Goal: Task Accomplishment & Management: Complete application form

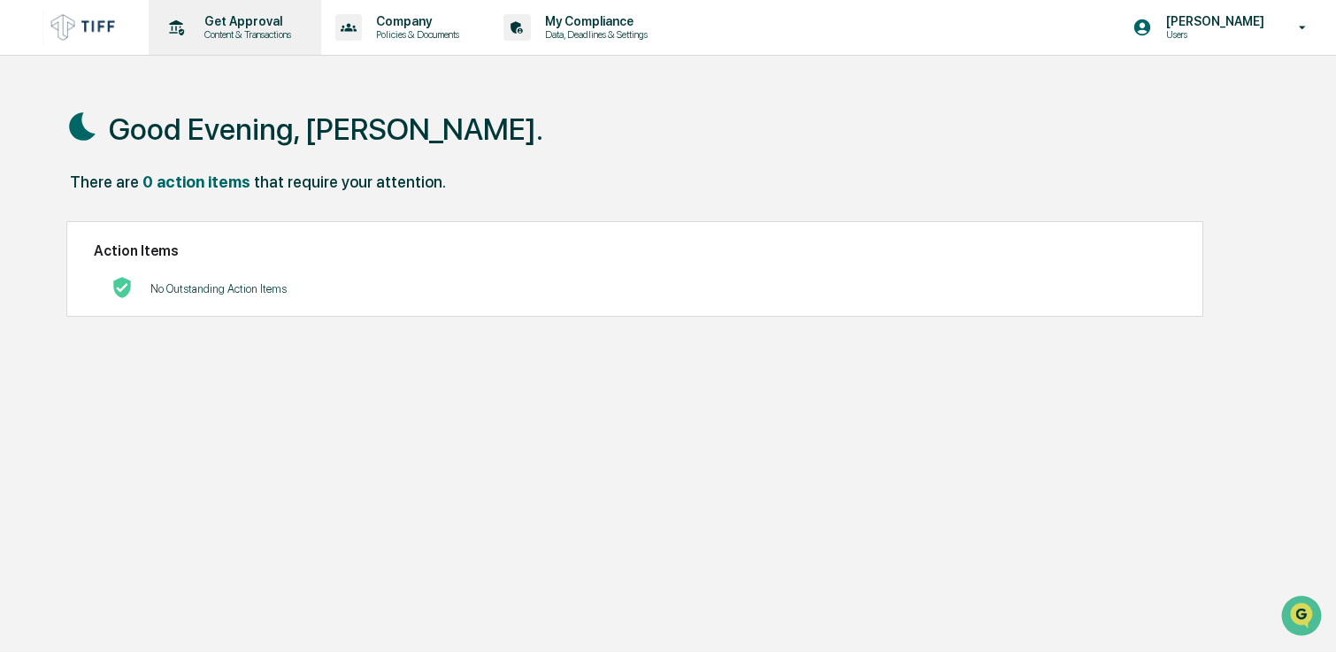
click at [242, 37] on p "Content & Transactions" at bounding box center [245, 34] width 110 height 12
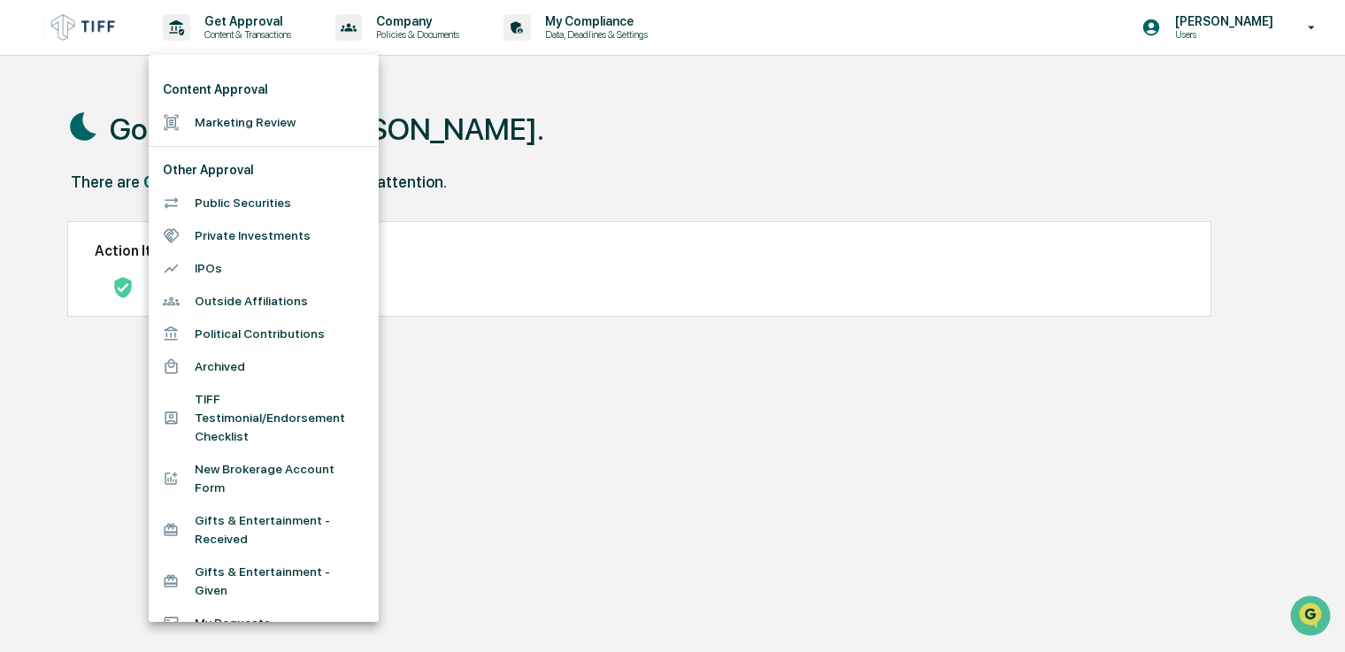
click at [256, 117] on li "Marketing Review" at bounding box center [264, 122] width 230 height 33
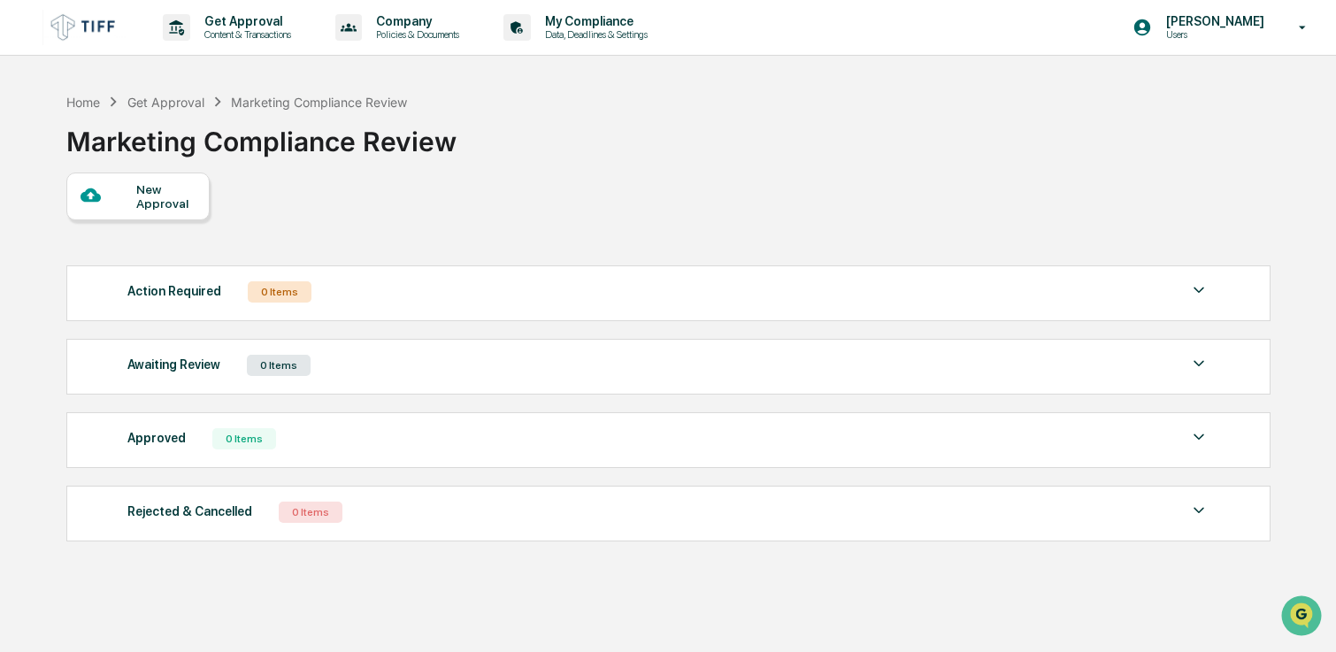
click at [141, 206] on div "New Approval" at bounding box center [165, 196] width 59 height 28
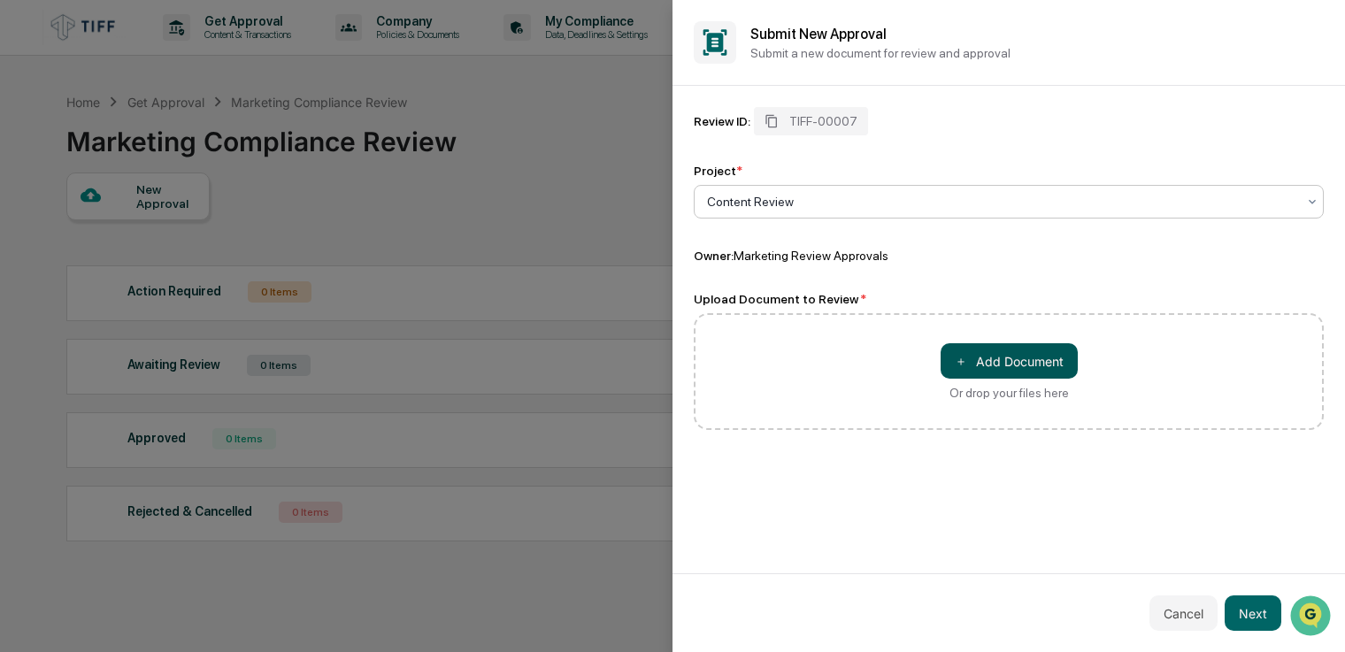
click at [1003, 355] on button "＋ Add Document" at bounding box center [1009, 360] width 137 height 35
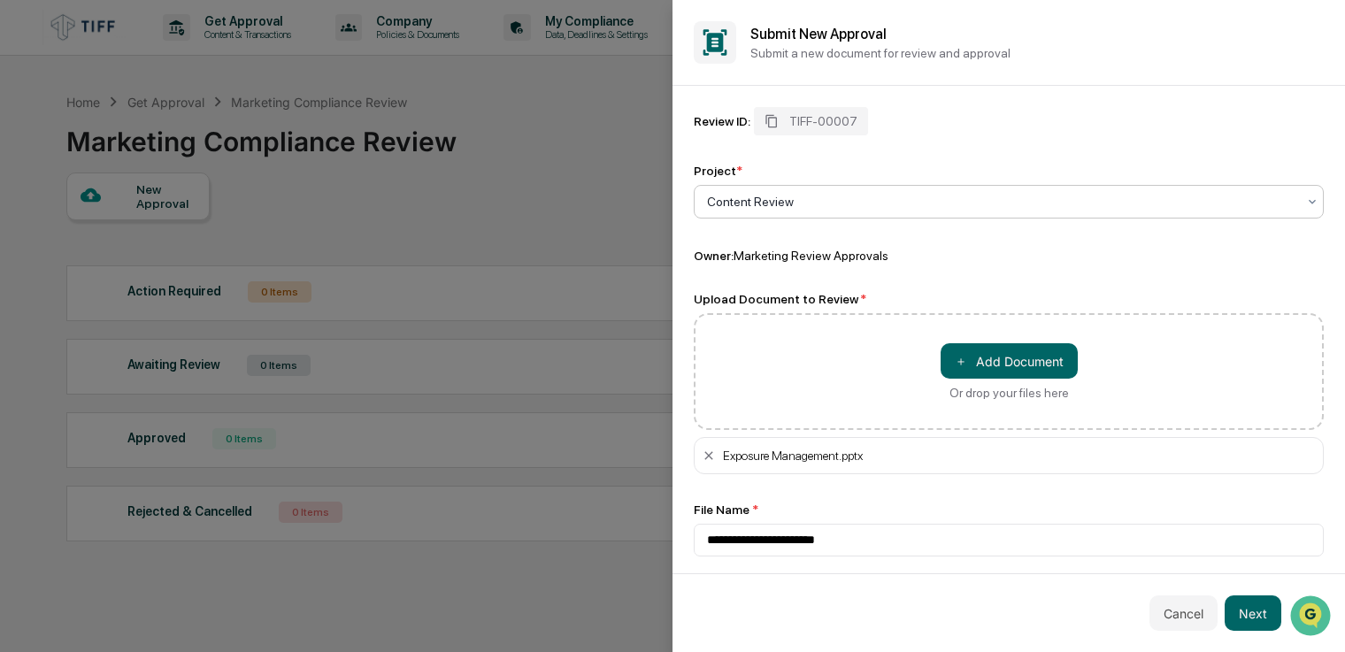
click at [803, 191] on div "Content Review" at bounding box center [1001, 201] width 607 height 25
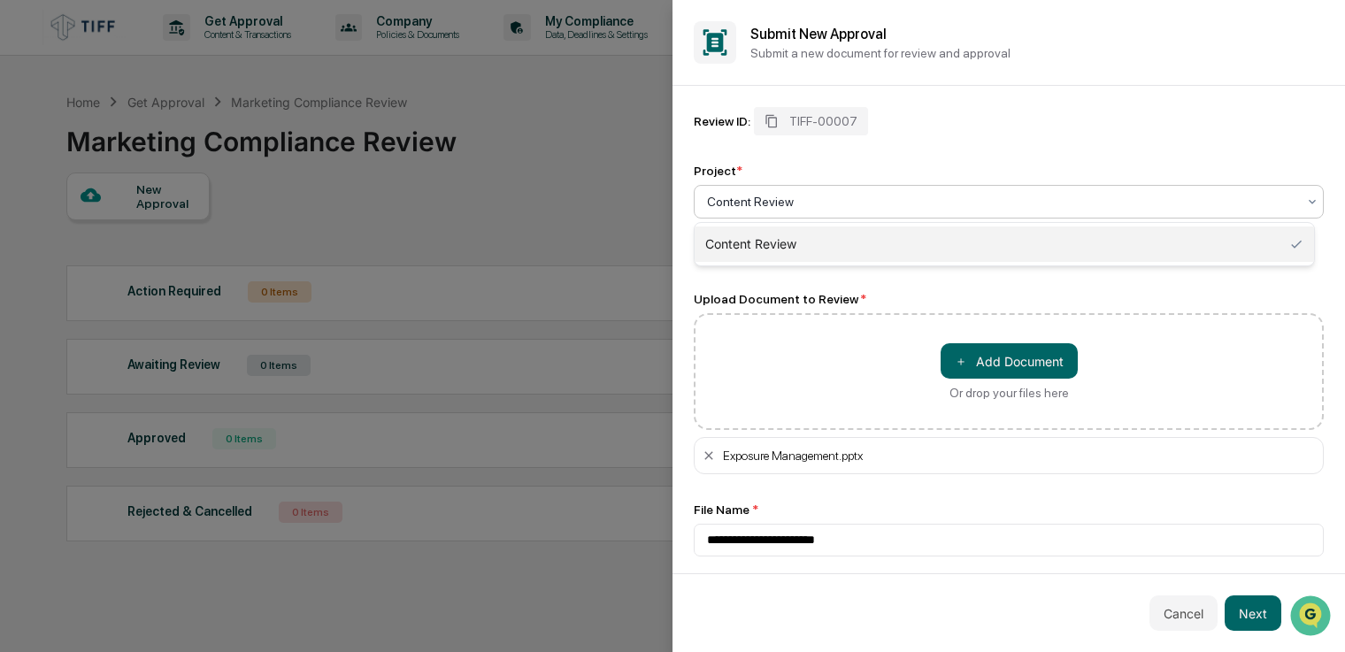
click at [808, 201] on div at bounding box center [1001, 202] width 589 height 18
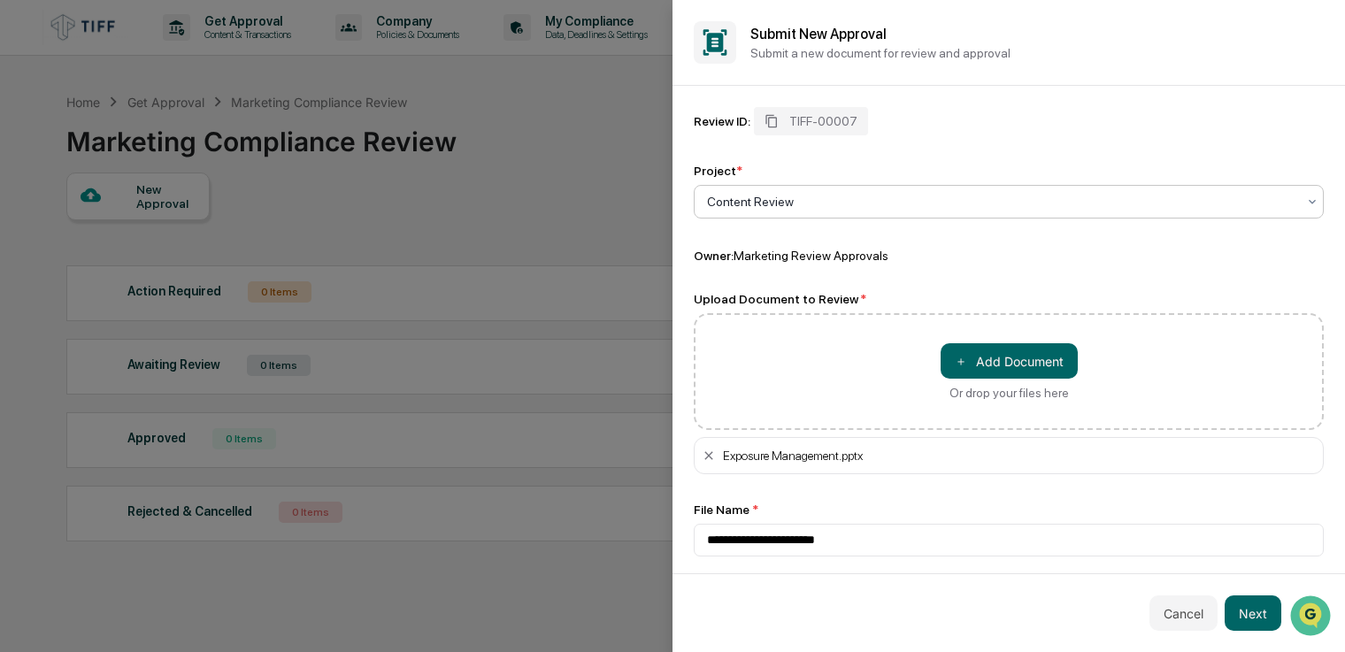
scroll to position [5, 0]
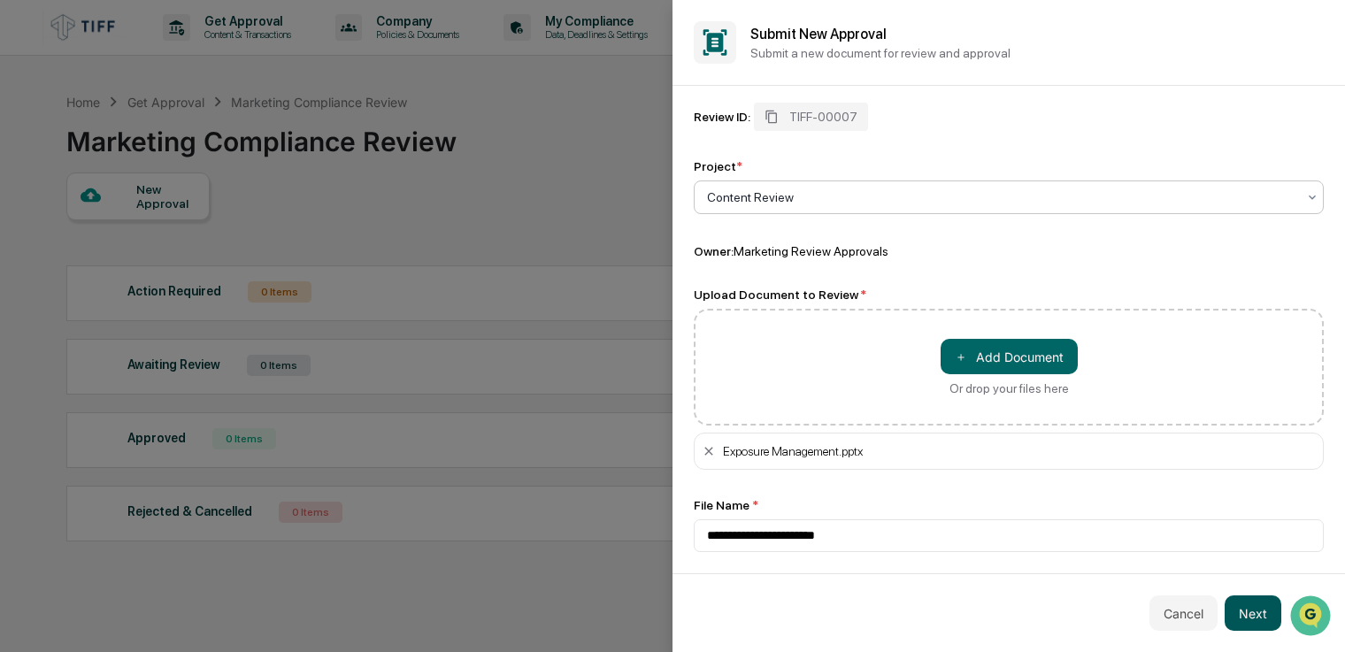
click at [1251, 616] on button "Next" at bounding box center [1253, 612] width 57 height 35
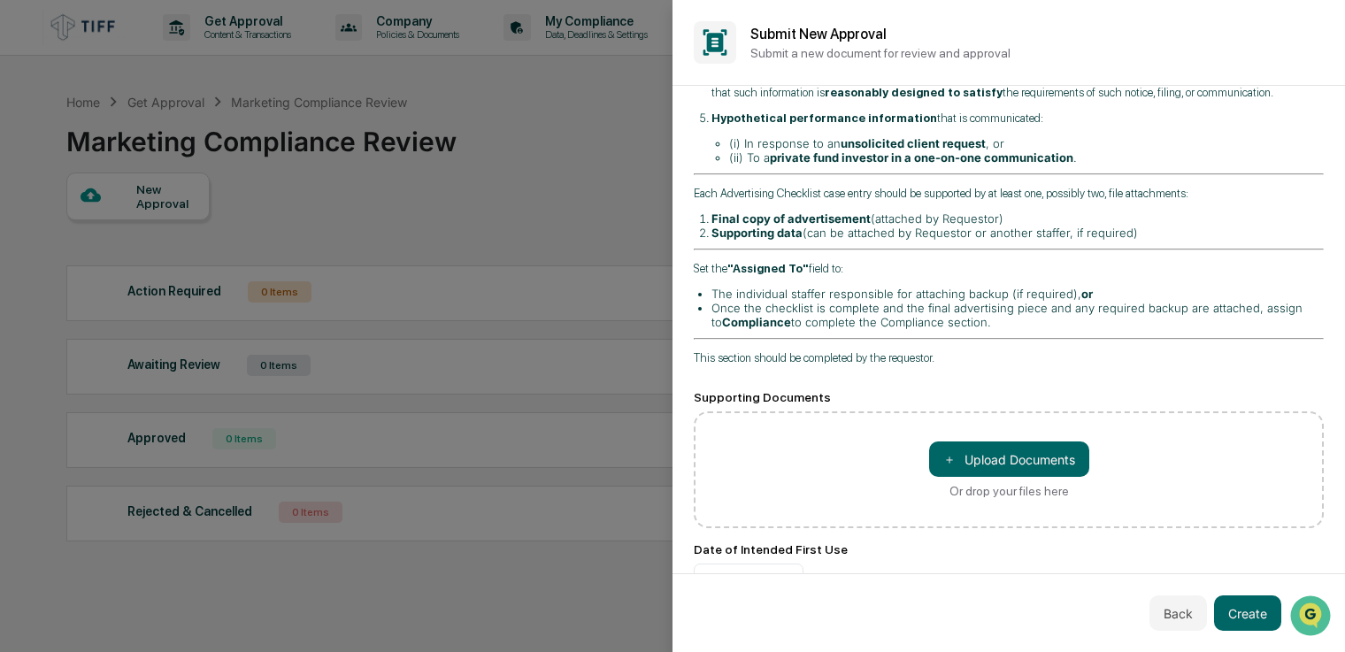
scroll to position [531, 0]
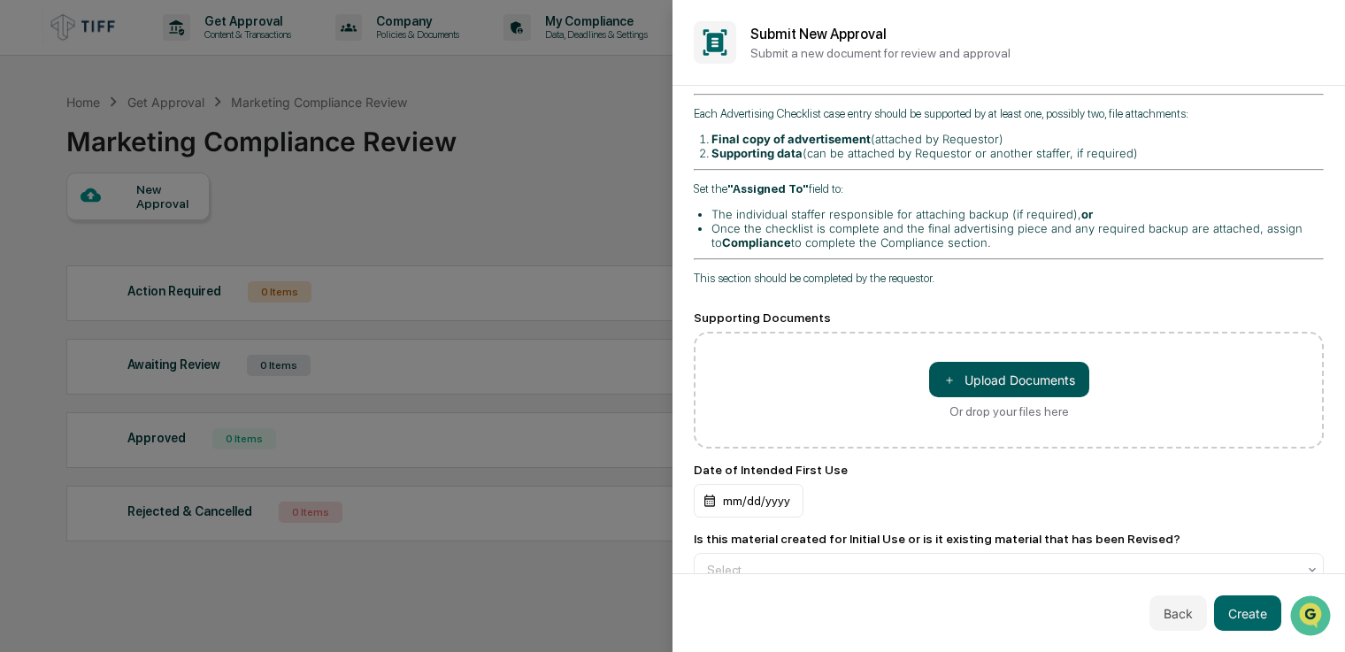
click at [974, 362] on button "＋ Upload Documents" at bounding box center [1009, 379] width 160 height 35
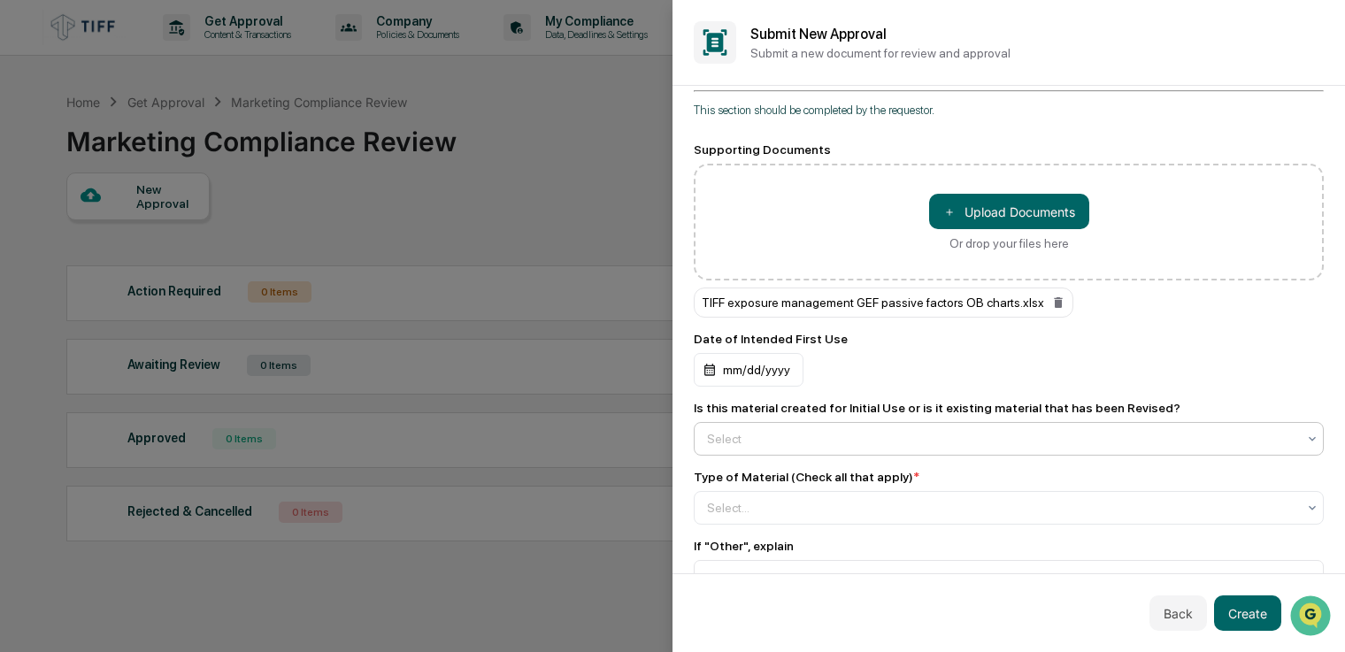
scroll to position [708, 0]
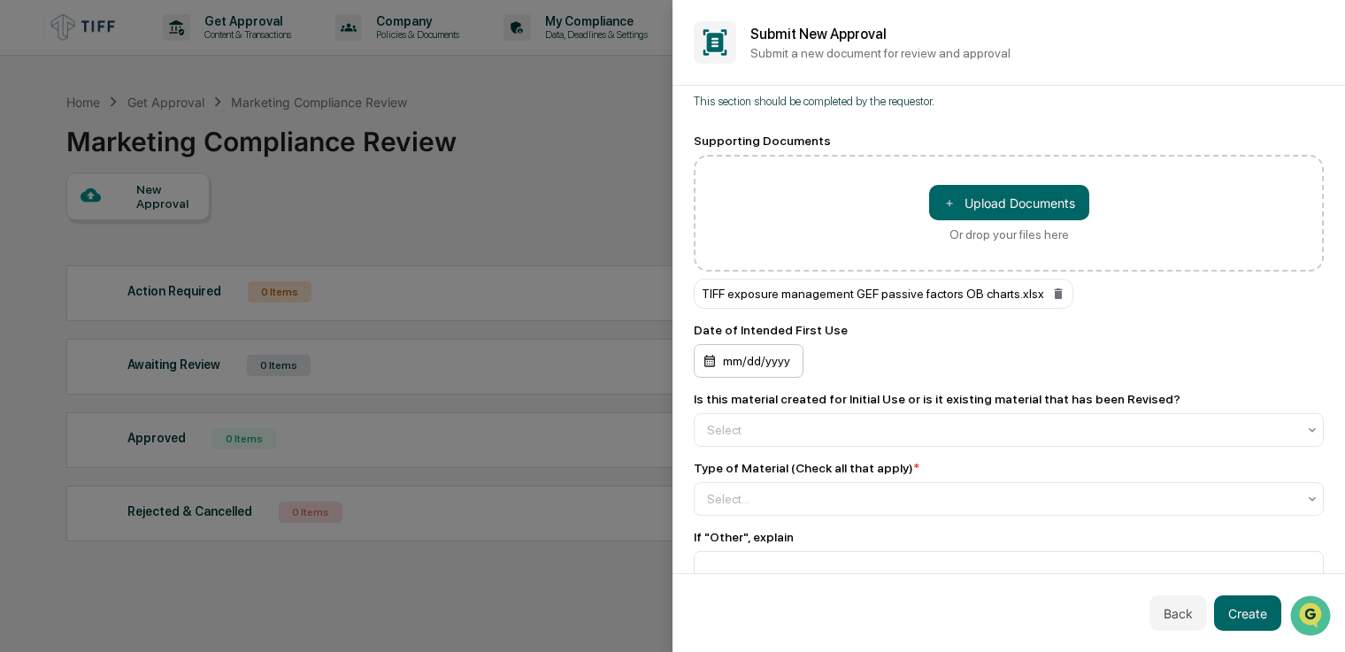
click at [749, 344] on div "mm/dd/yyyy" at bounding box center [749, 361] width 110 height 34
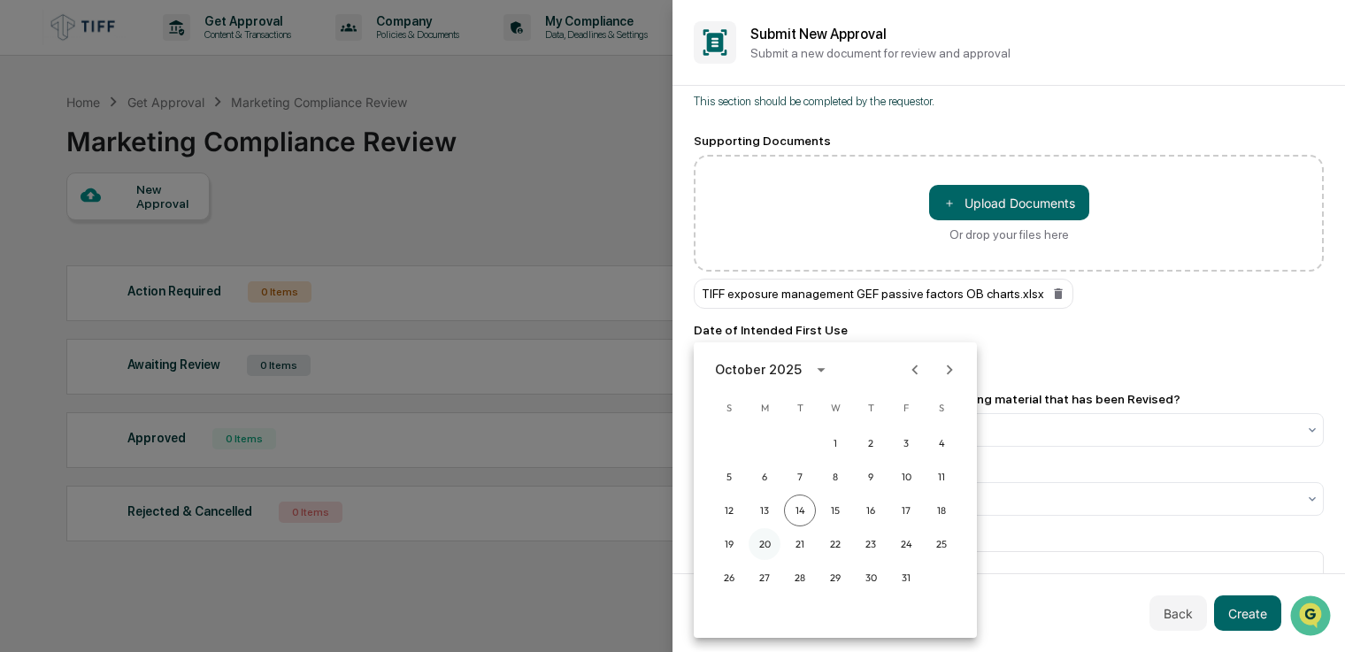
click at [762, 548] on button "20" at bounding box center [765, 544] width 32 height 32
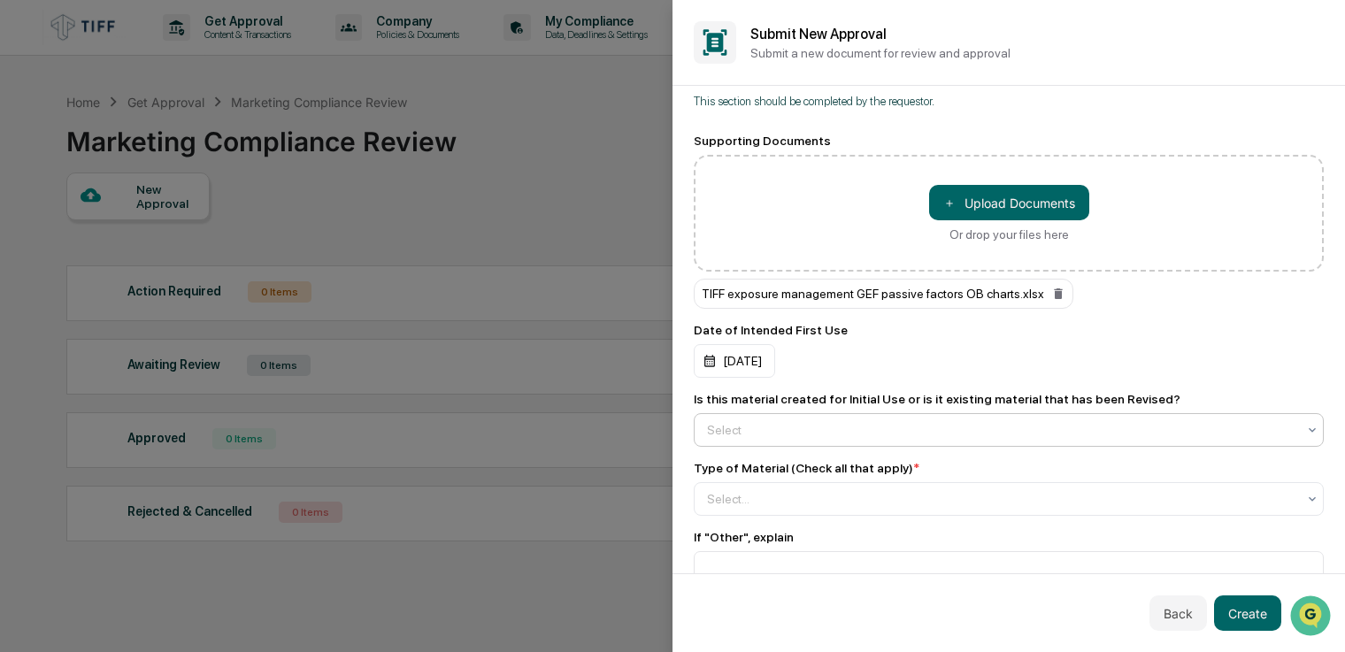
click at [781, 421] on div at bounding box center [1001, 430] width 589 height 18
click at [773, 467] on div "Initial Use" at bounding box center [1004, 459] width 619 height 35
click at [776, 490] on div at bounding box center [1001, 499] width 589 height 18
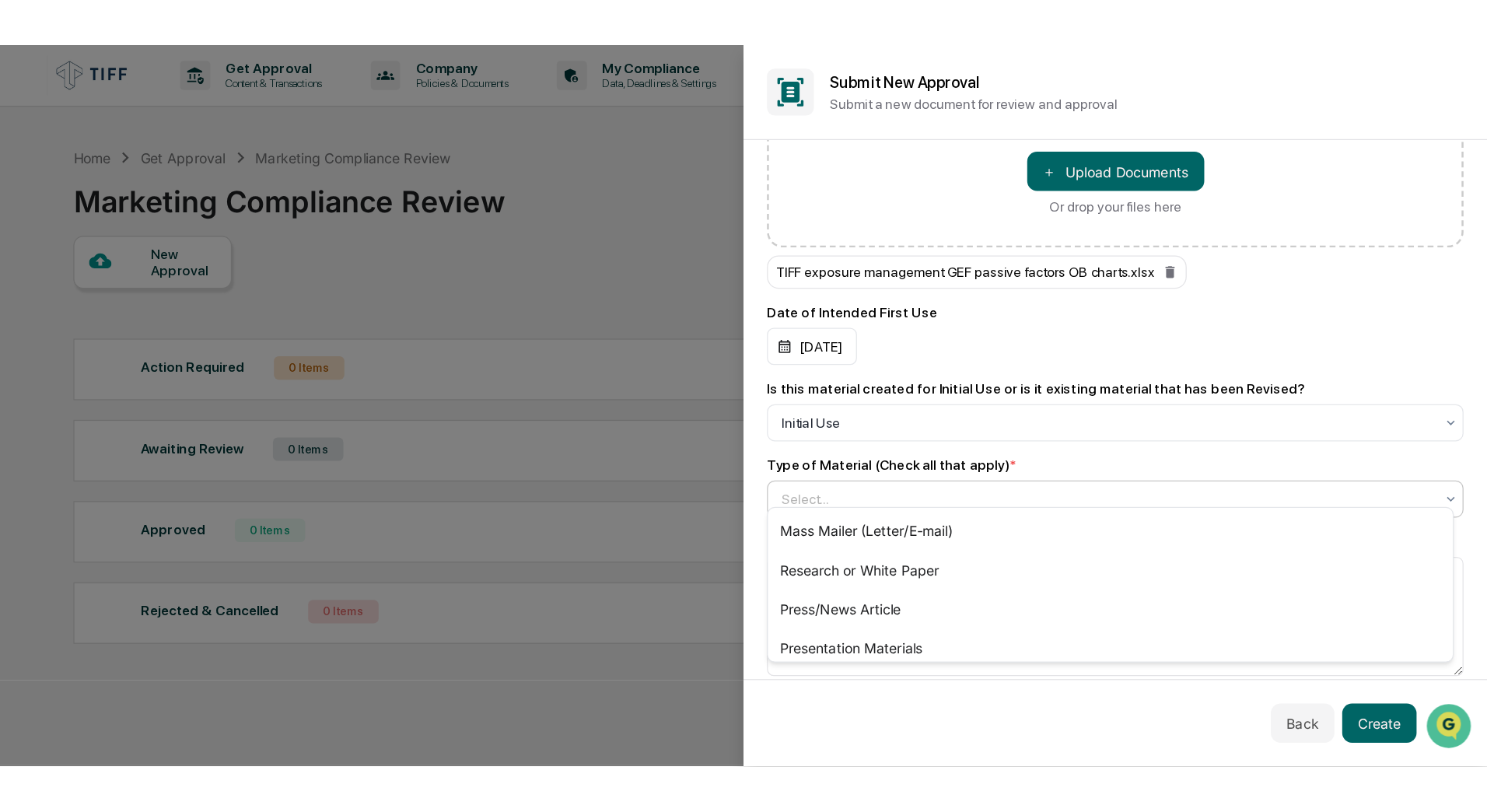
scroll to position [676, 0]
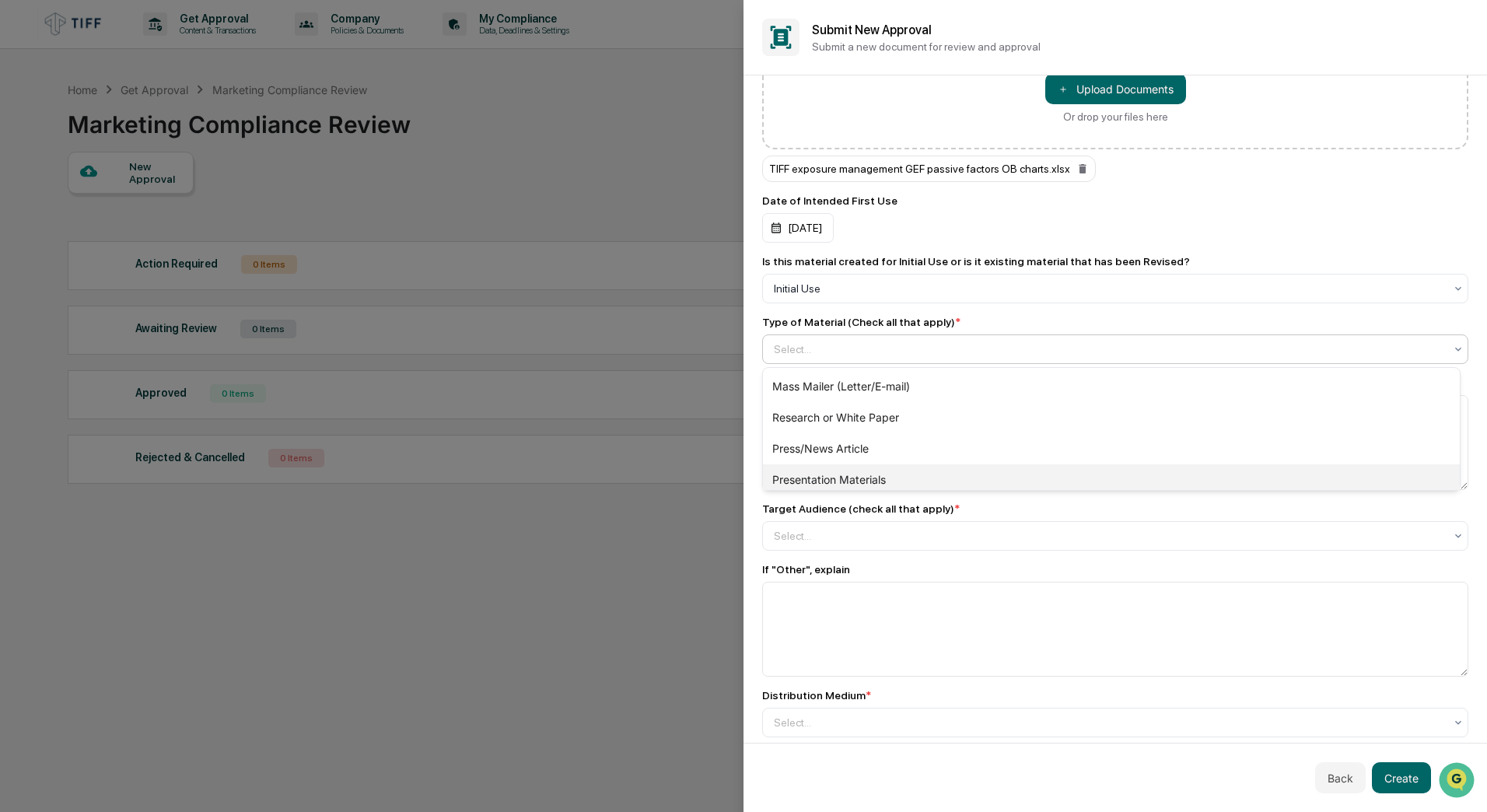
click at [844, 474] on div "Presentation Materials" at bounding box center [1111, 479] width 697 height 31
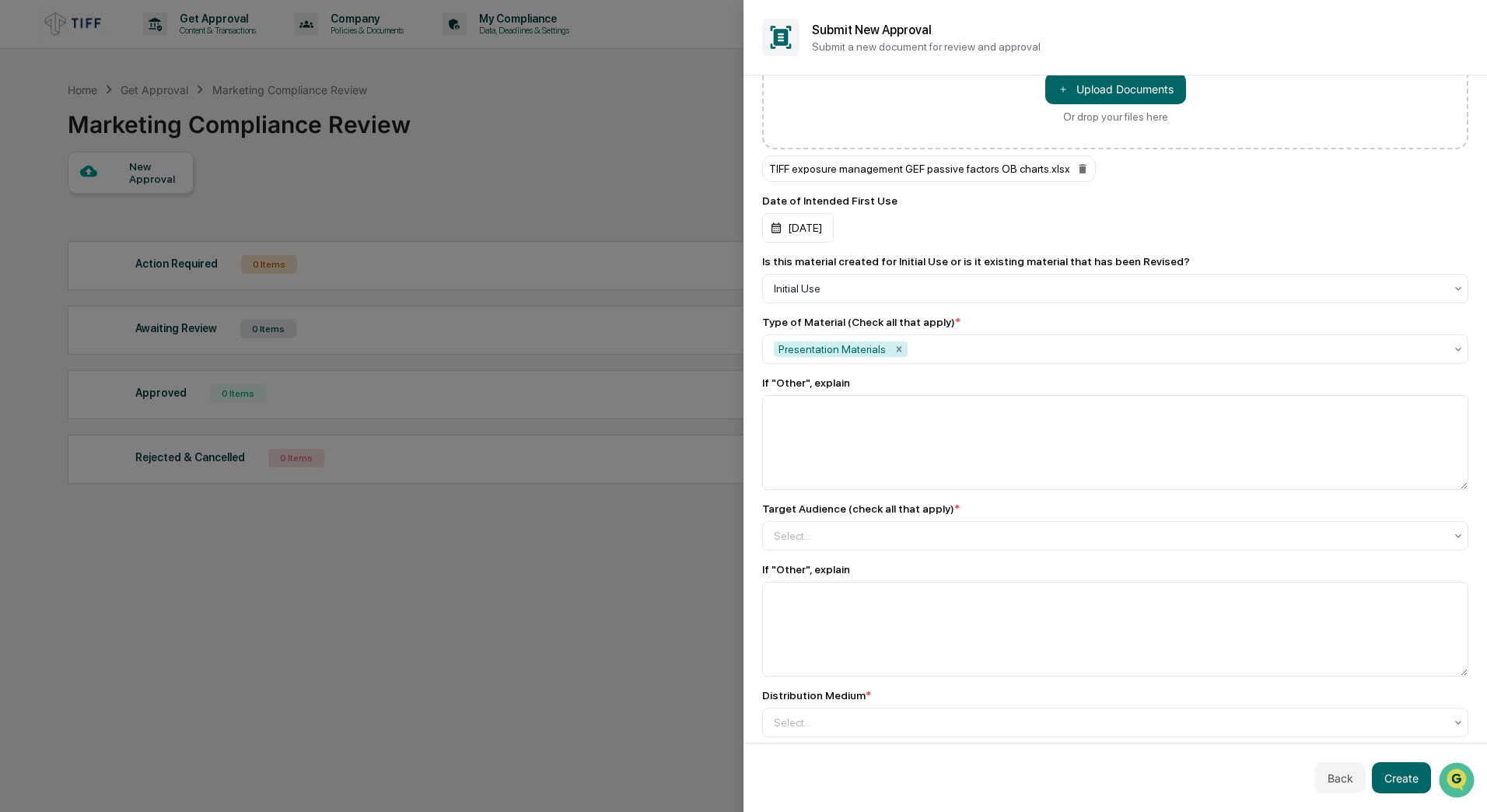
click at [1055, 314] on div "To be completed for each newly created Advertisement. An "advertisement" includ…" at bounding box center [1114, 628] width 706 height 2396
click at [813, 539] on div at bounding box center [1108, 536] width 671 height 16
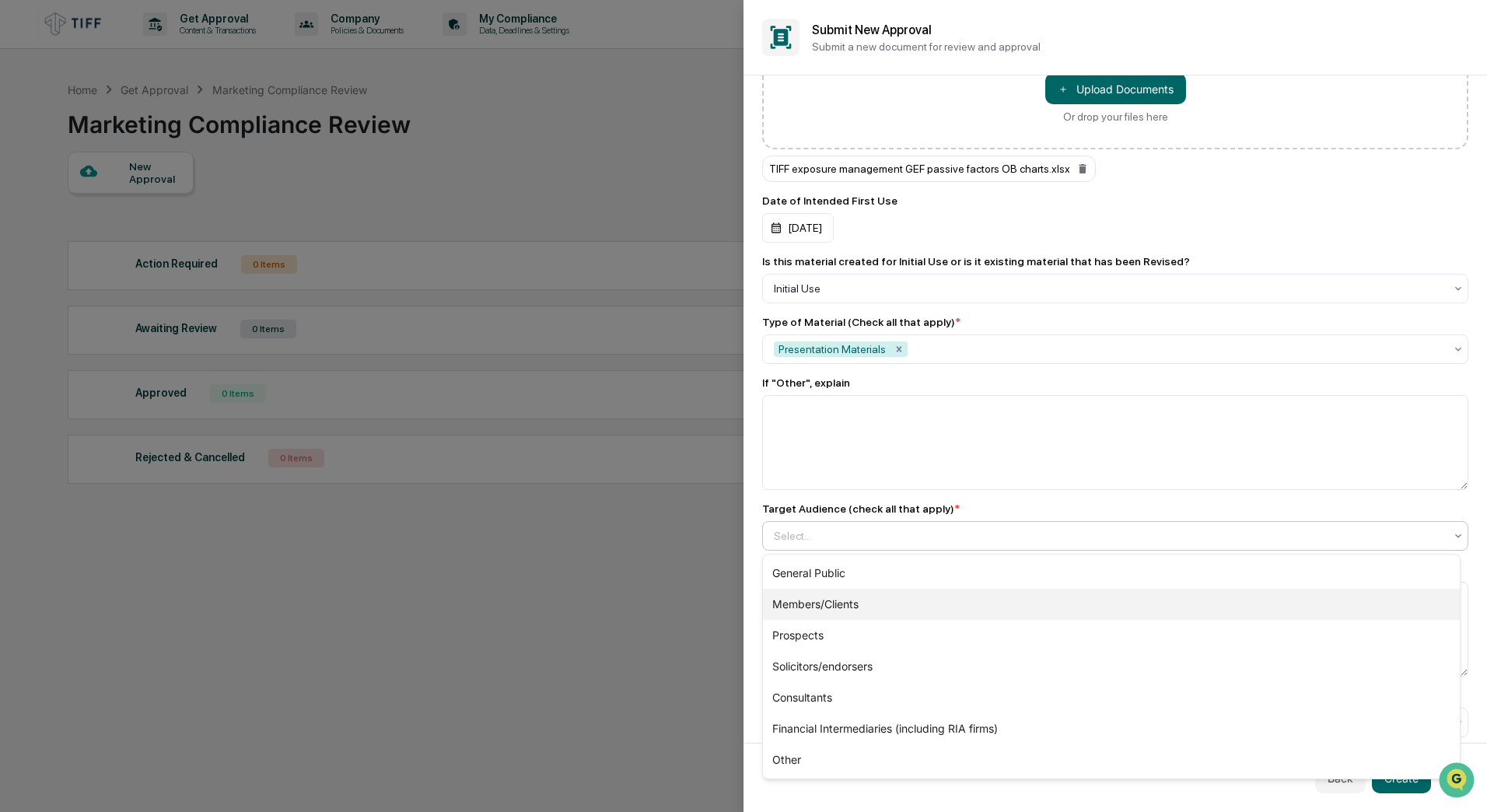
click at [851, 572] on div "Members/Clients" at bounding box center [1111, 604] width 697 height 31
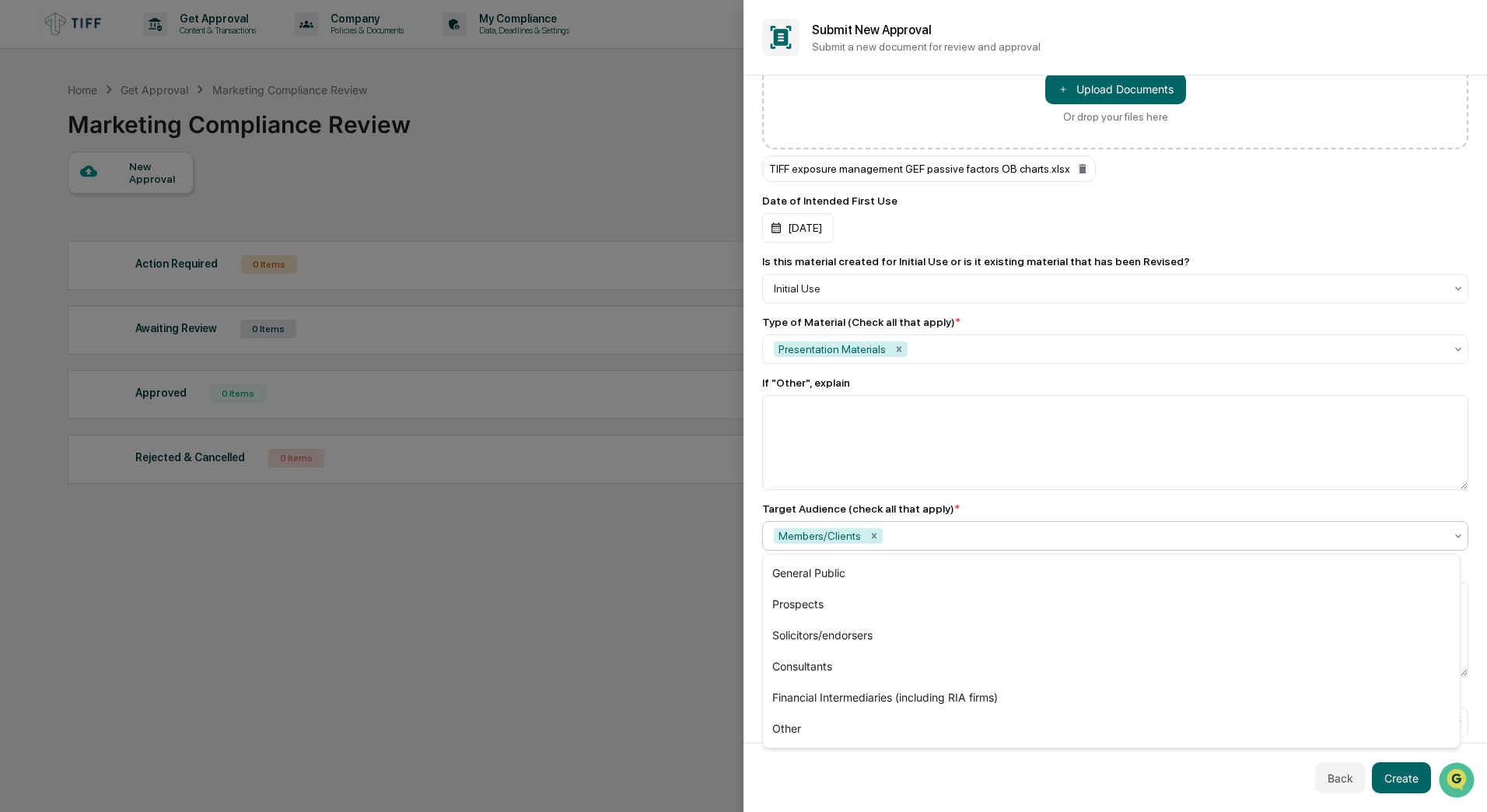
click at [978, 497] on div "To be completed for each newly created Advertisement. An "advertisement" includ…" at bounding box center [1114, 628] width 706 height 2396
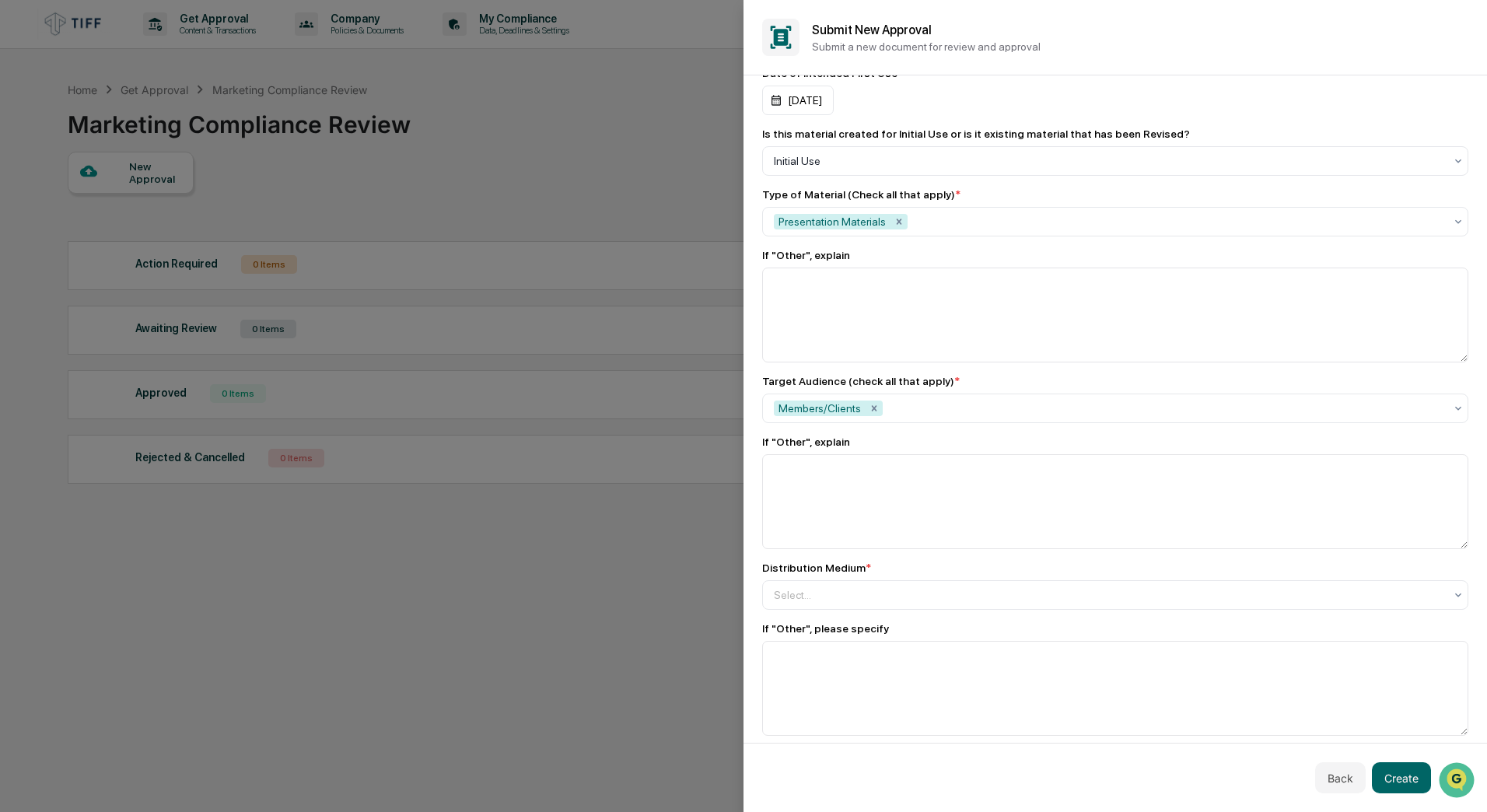
scroll to position [831, 0]
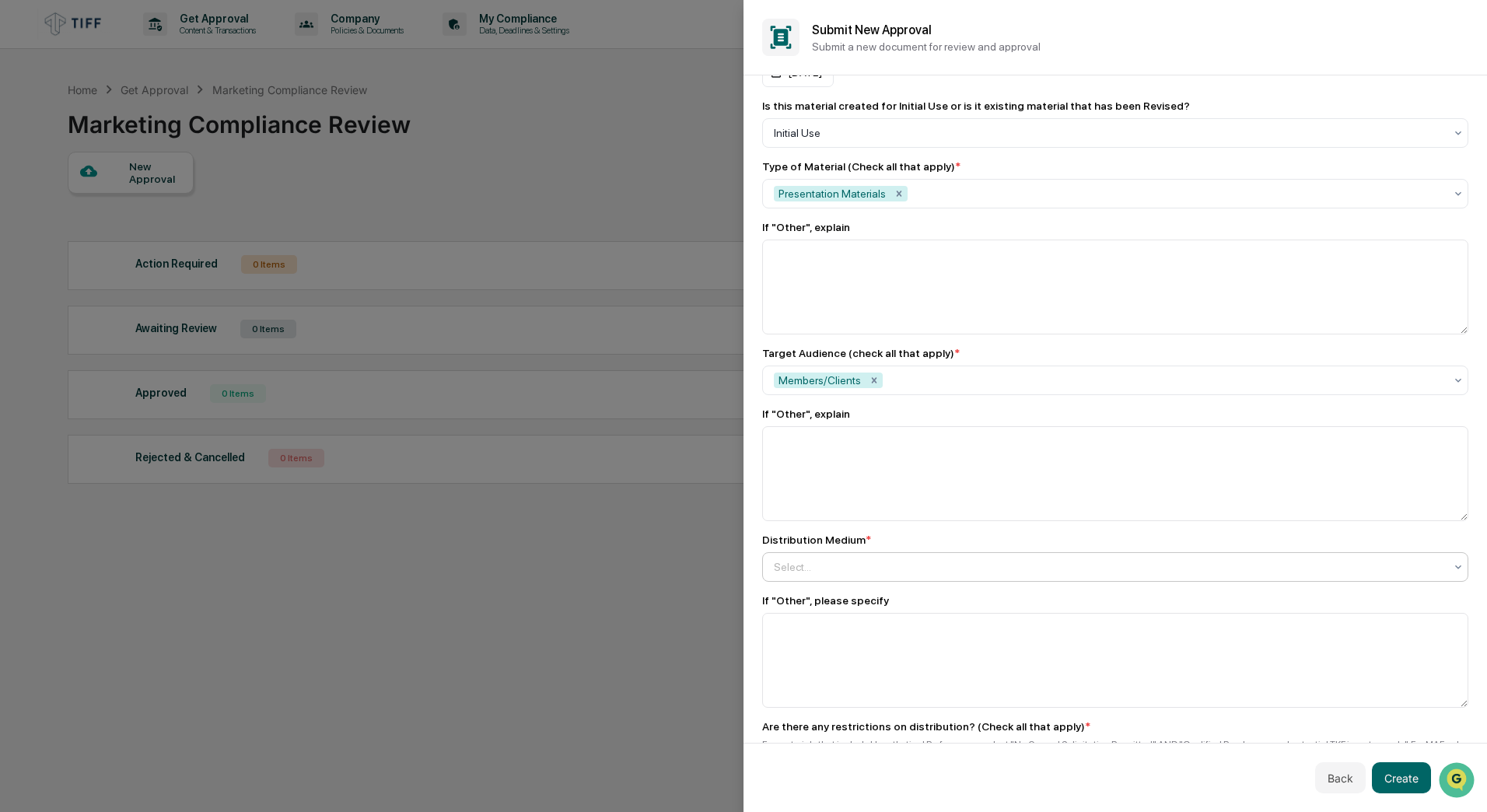
click at [898, 565] on div at bounding box center [1108, 567] width 671 height 16
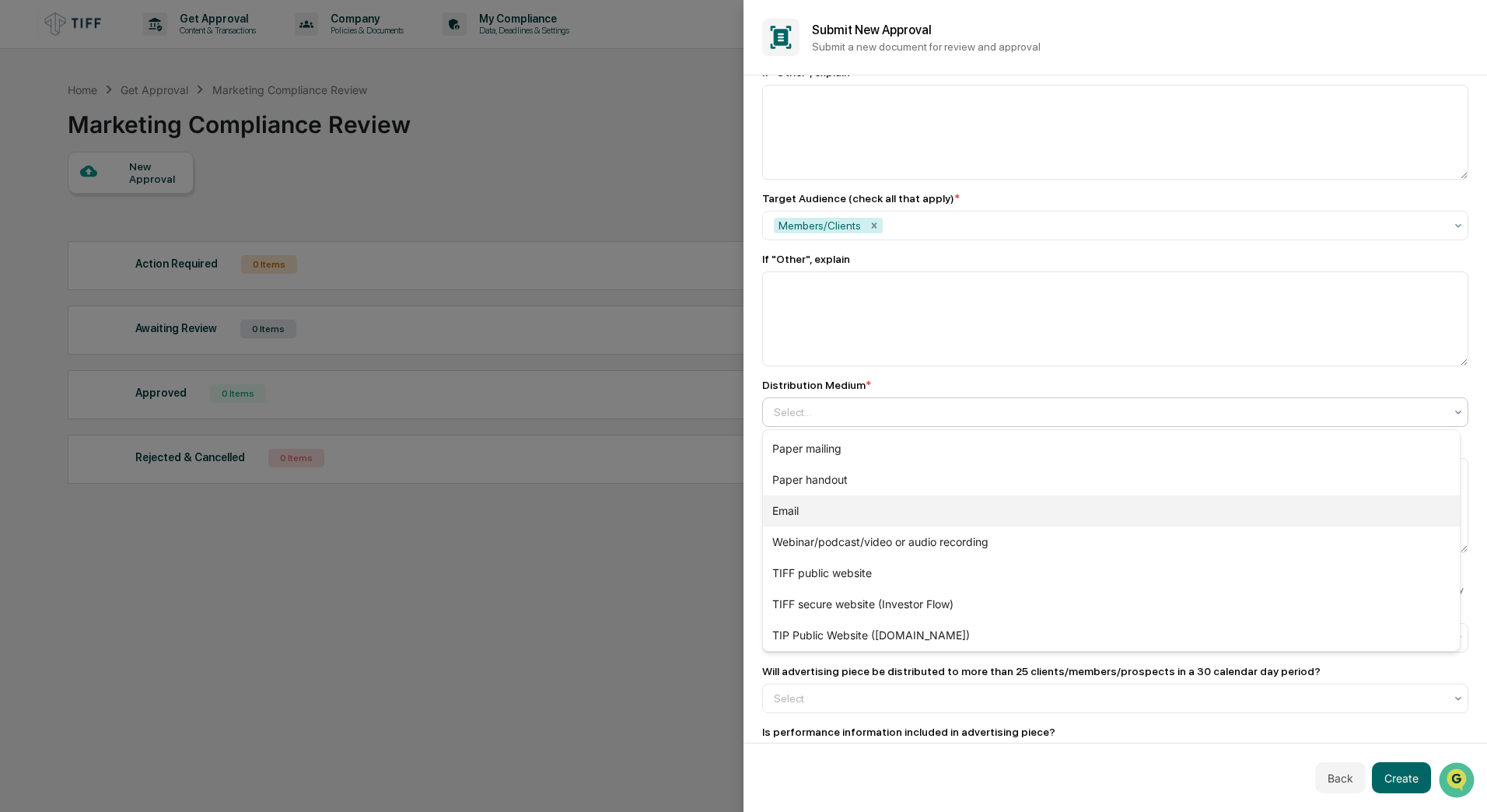
scroll to position [987, 0]
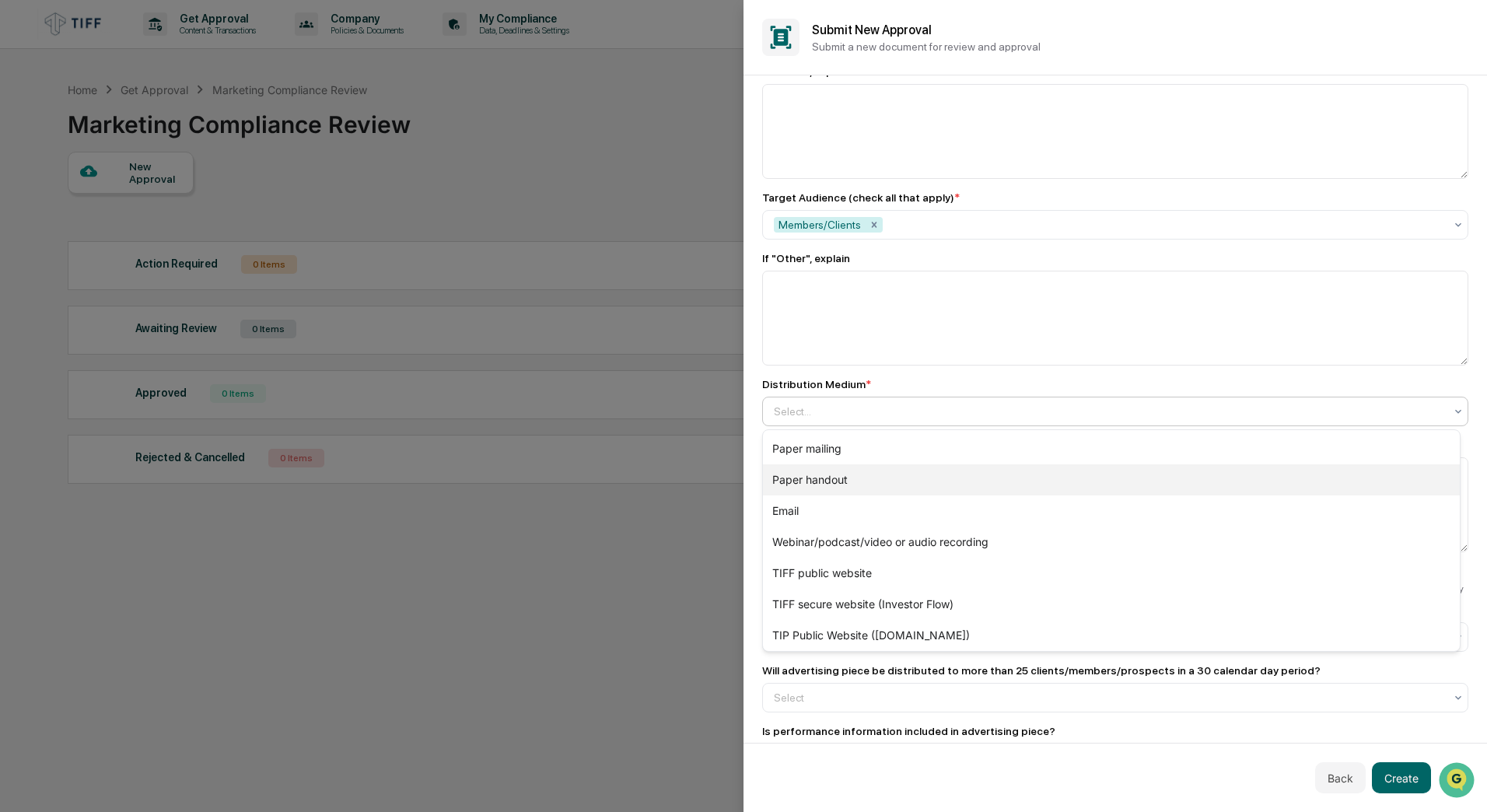
click at [851, 481] on div "Paper handout" at bounding box center [1111, 479] width 697 height 31
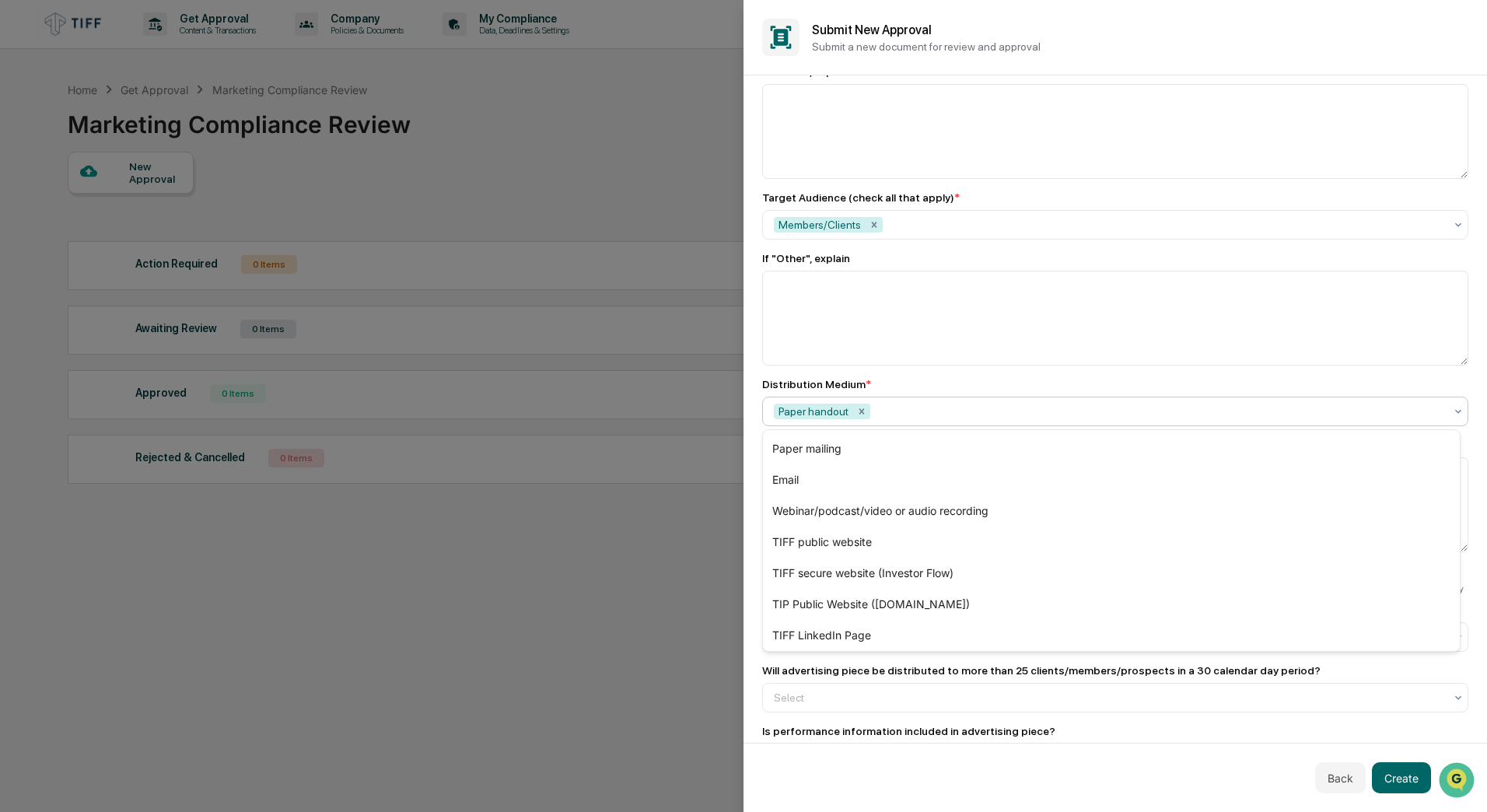
click at [899, 387] on div "Distribution Medium *" at bounding box center [1114, 384] width 706 height 12
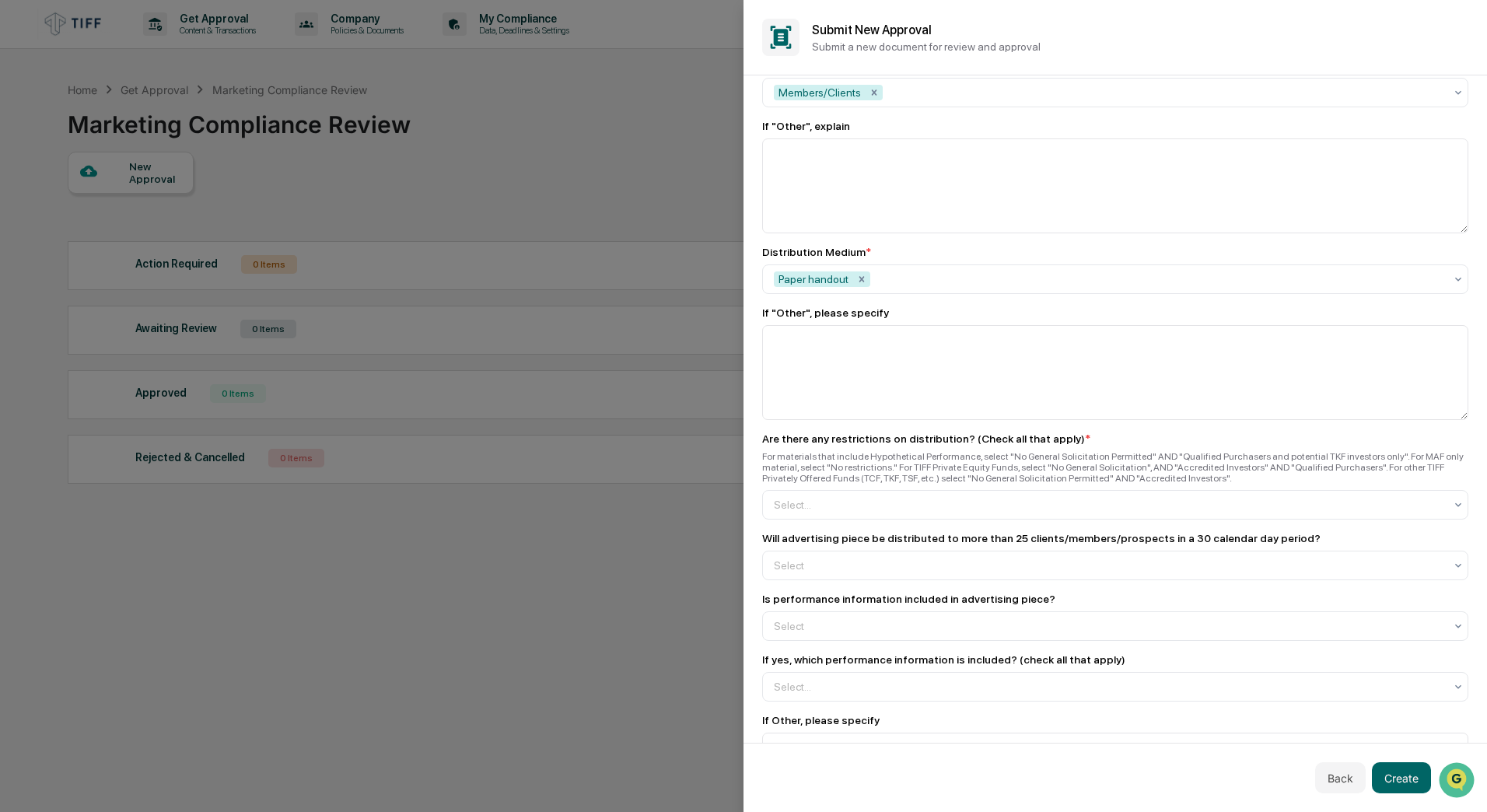
scroll to position [1142, 0]
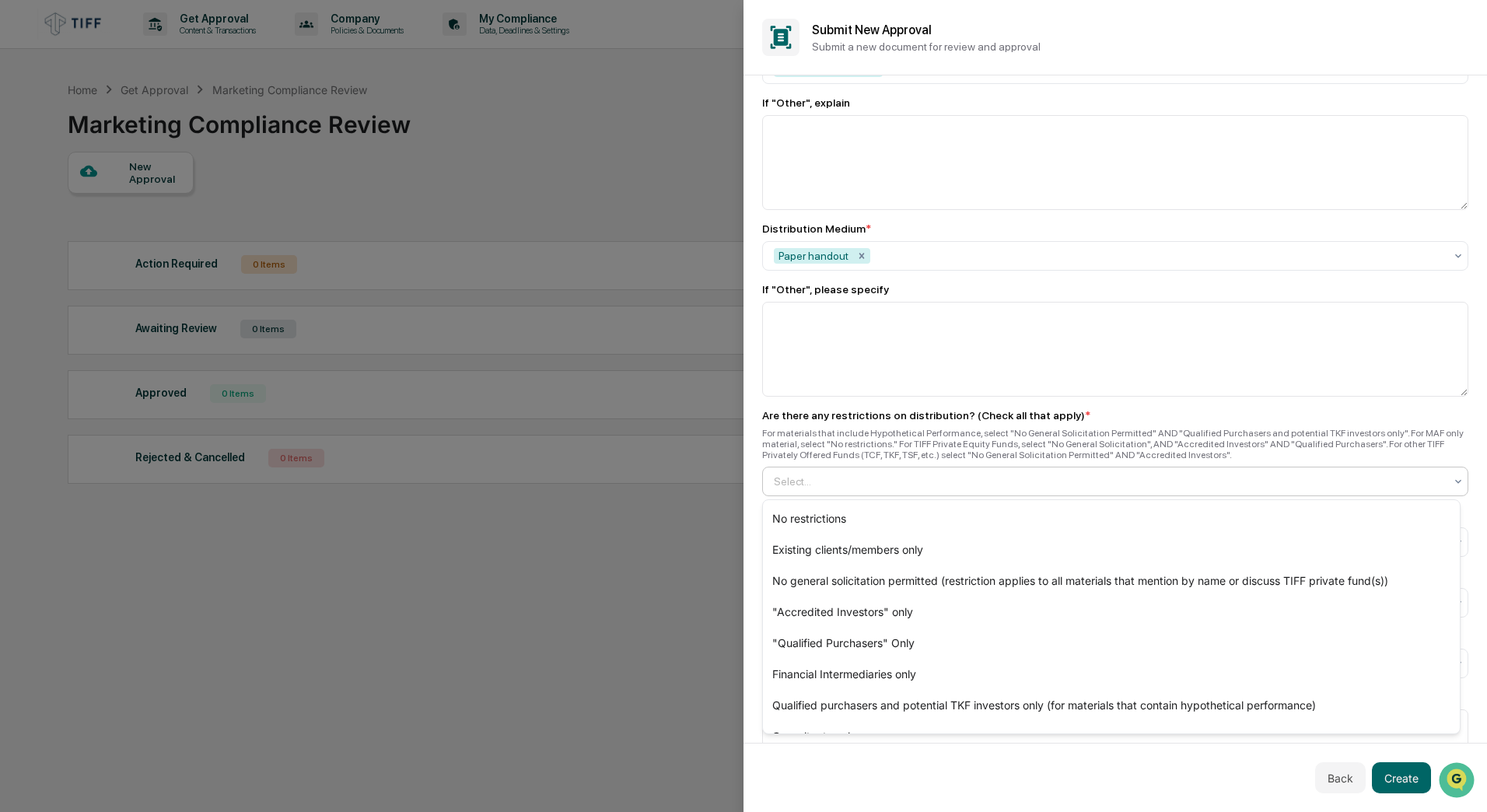
click at [867, 482] on div at bounding box center [1108, 482] width 671 height 16
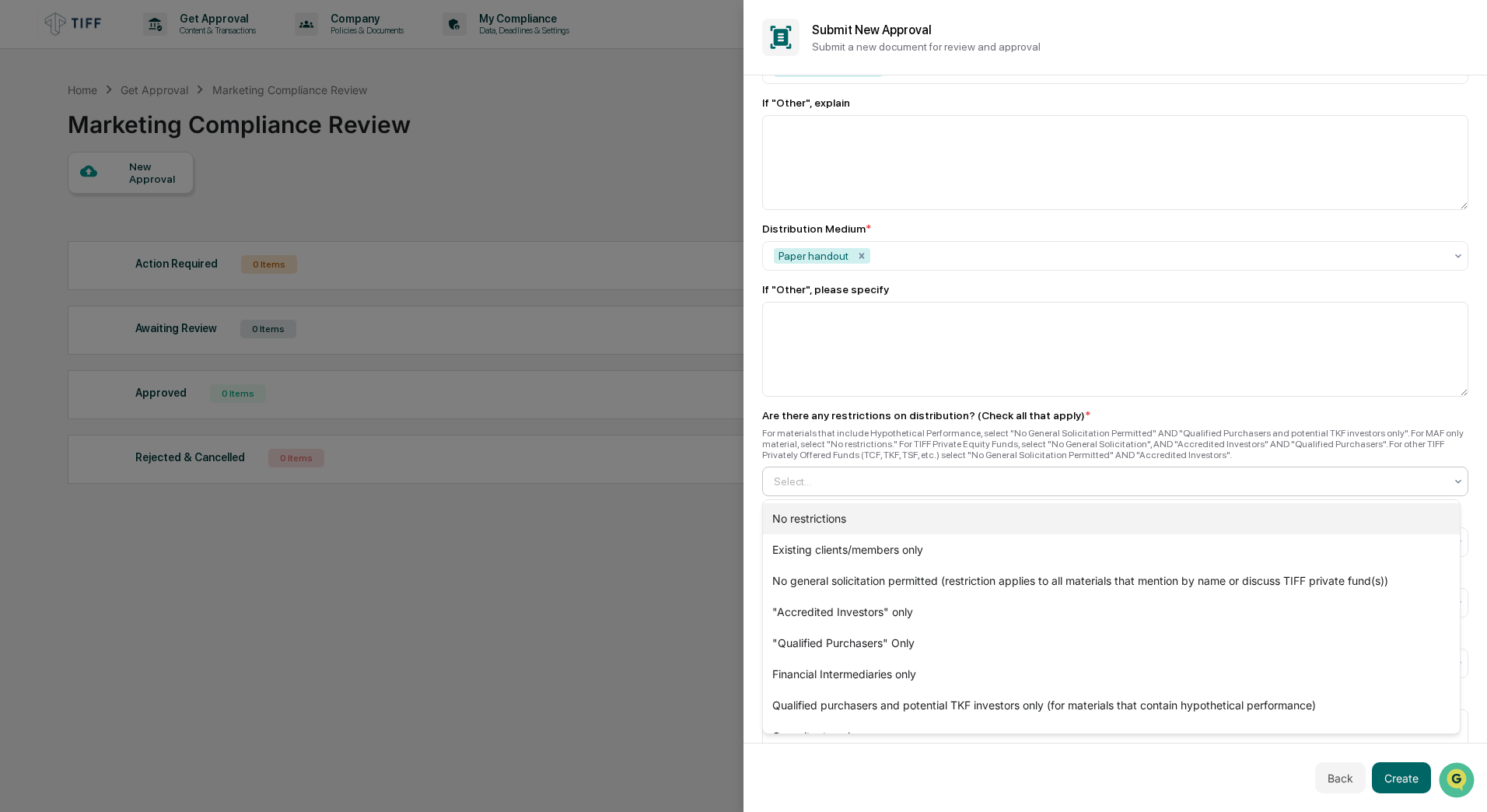
click at [868, 530] on div "No restrictions" at bounding box center [1111, 518] width 697 height 31
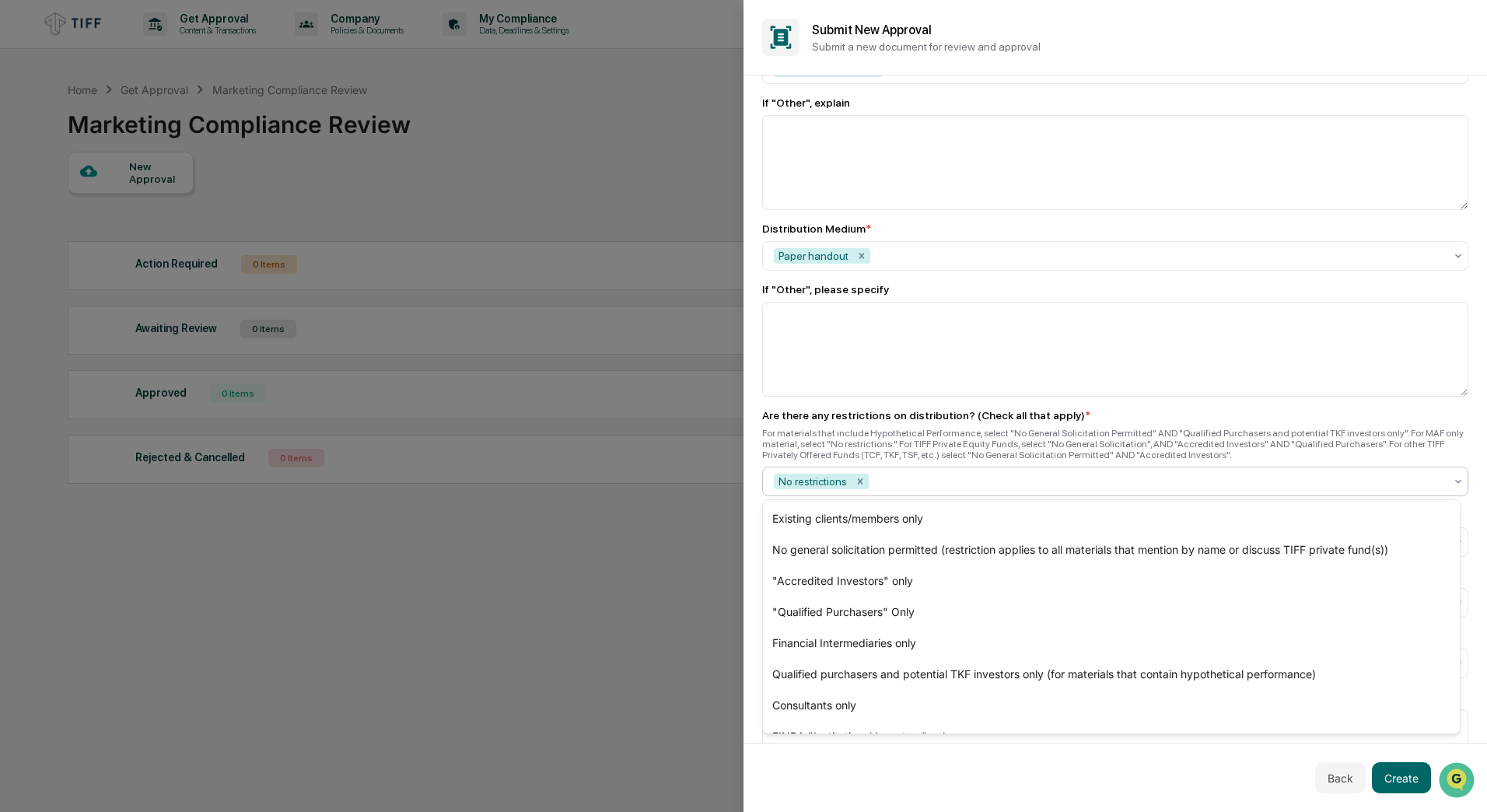
click at [1173, 448] on div "For materials that include Hypothetical Performance, select "No General Solicit…" at bounding box center [1114, 444] width 706 height 33
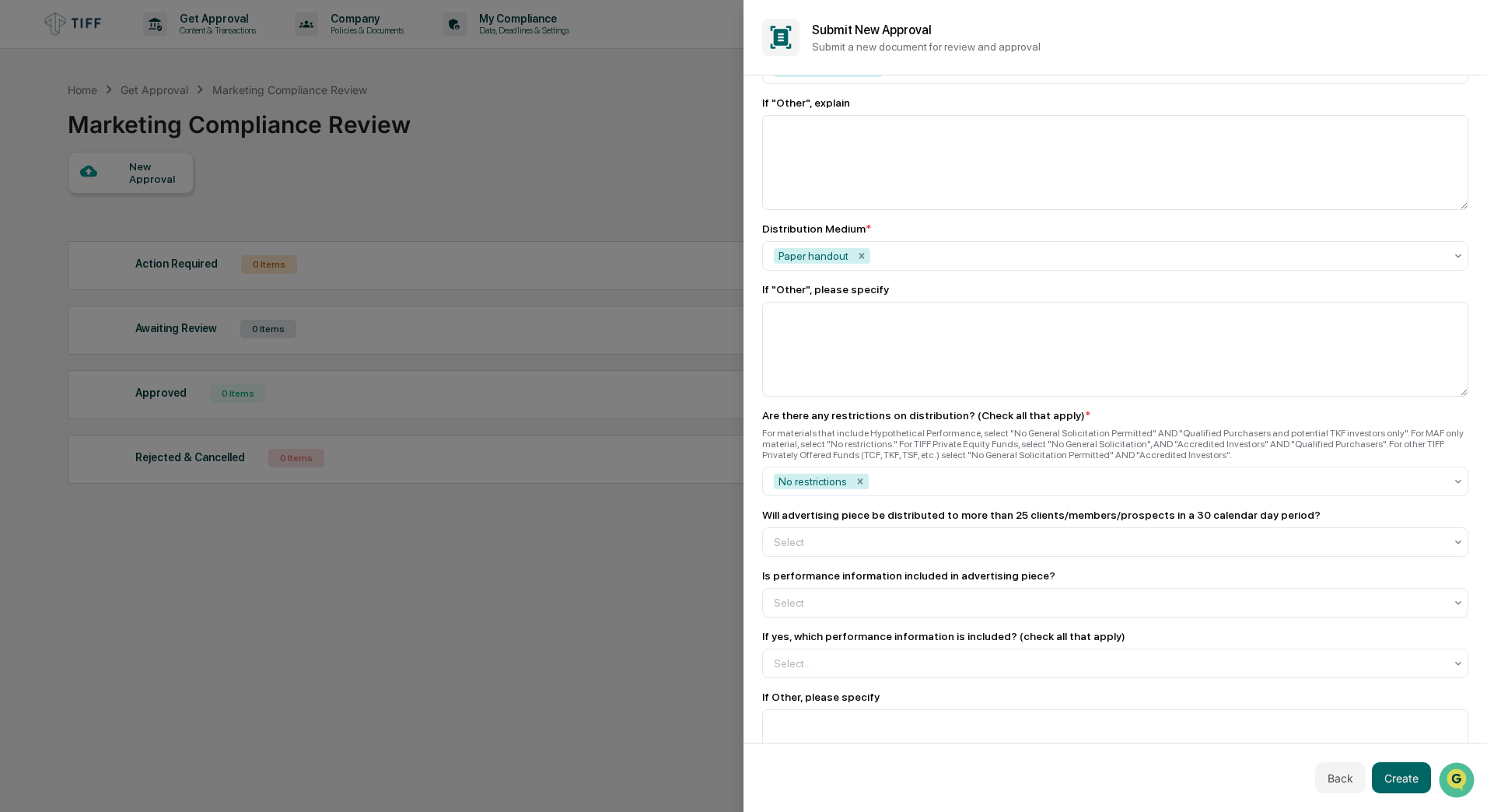
scroll to position [1220, 0]
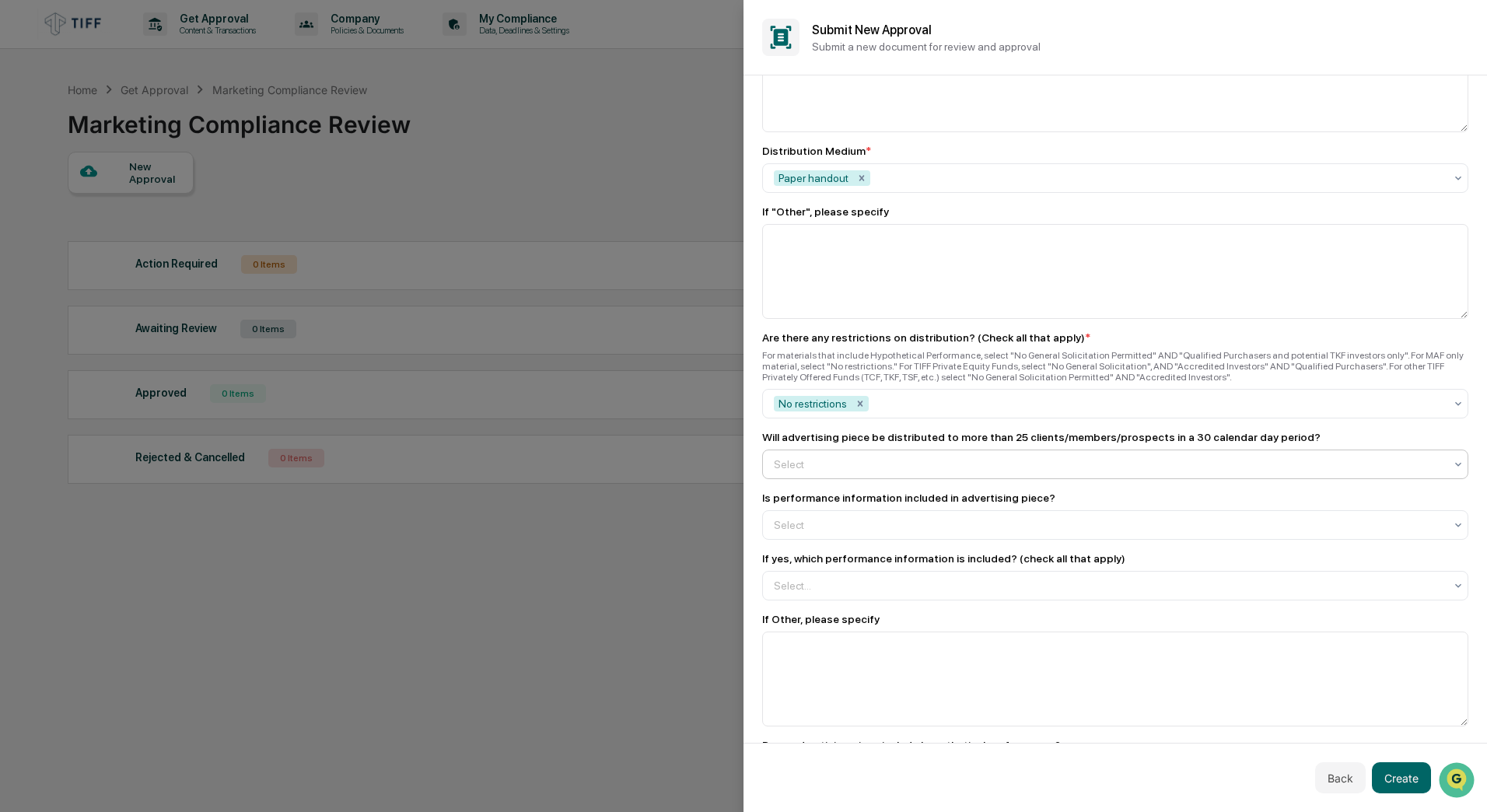
click at [957, 462] on div at bounding box center [1108, 464] width 671 height 16
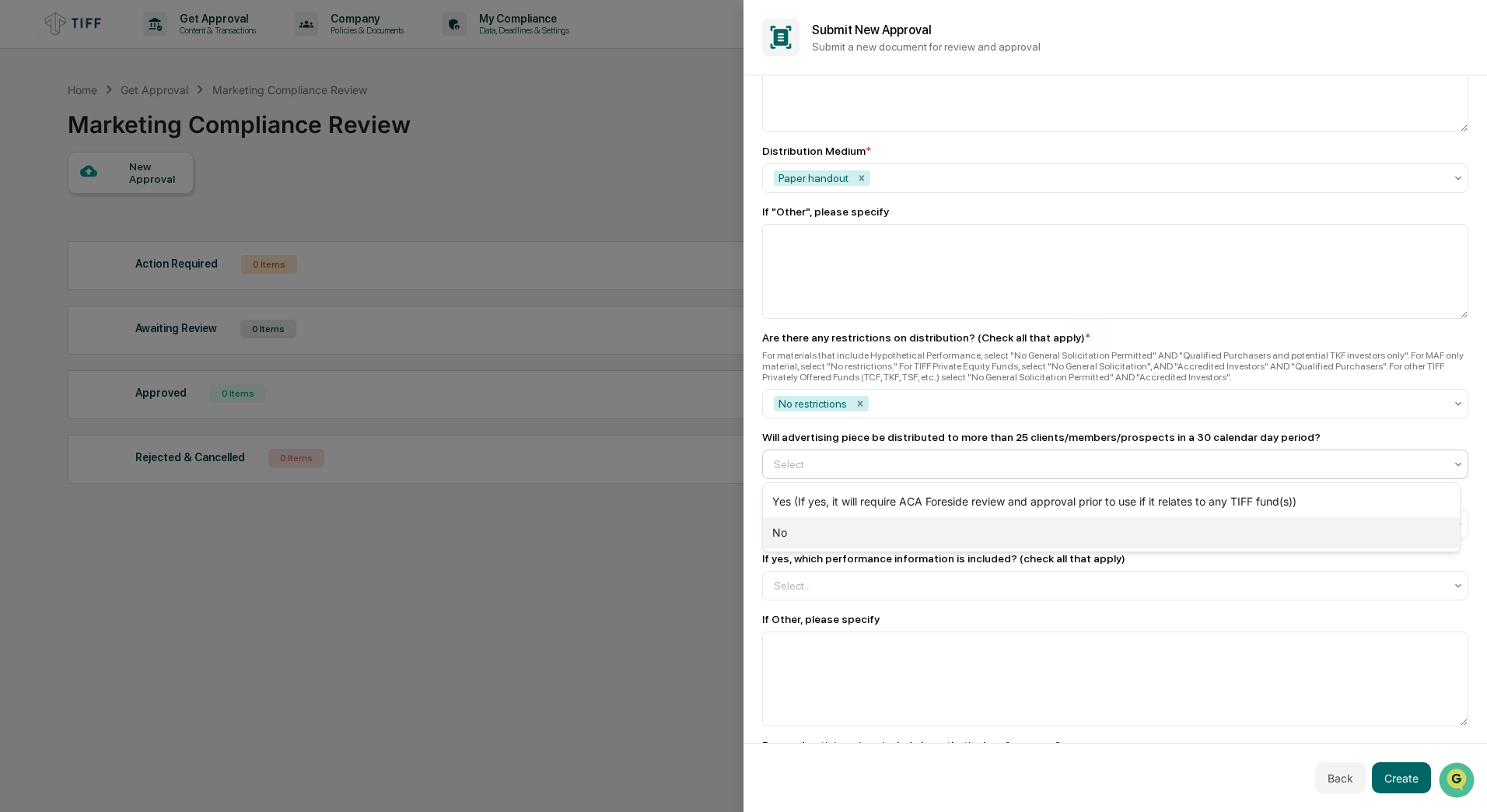
click at [929, 534] on div "No" at bounding box center [1111, 532] width 697 height 31
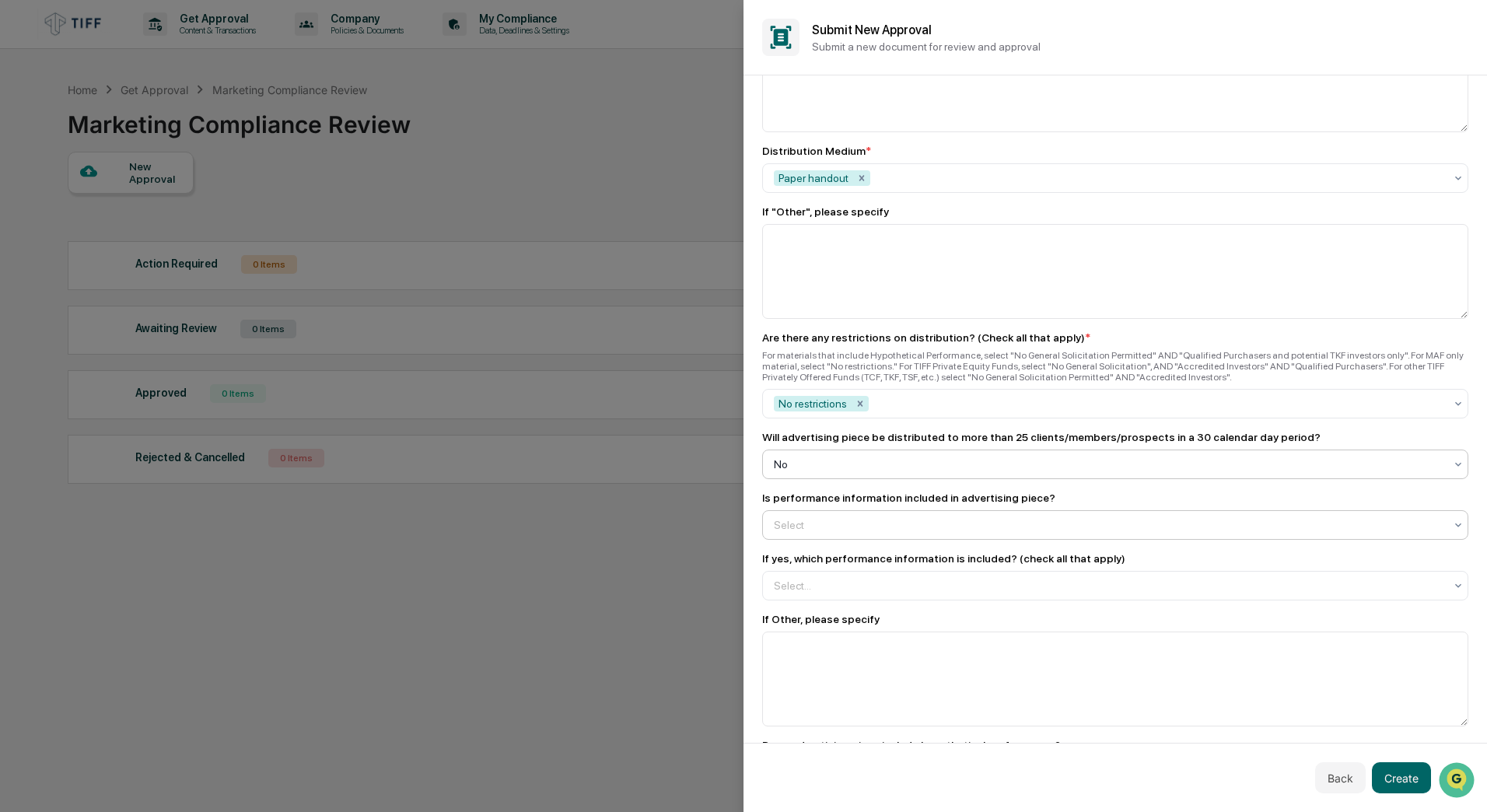
click at [927, 526] on div at bounding box center [1108, 525] width 671 height 16
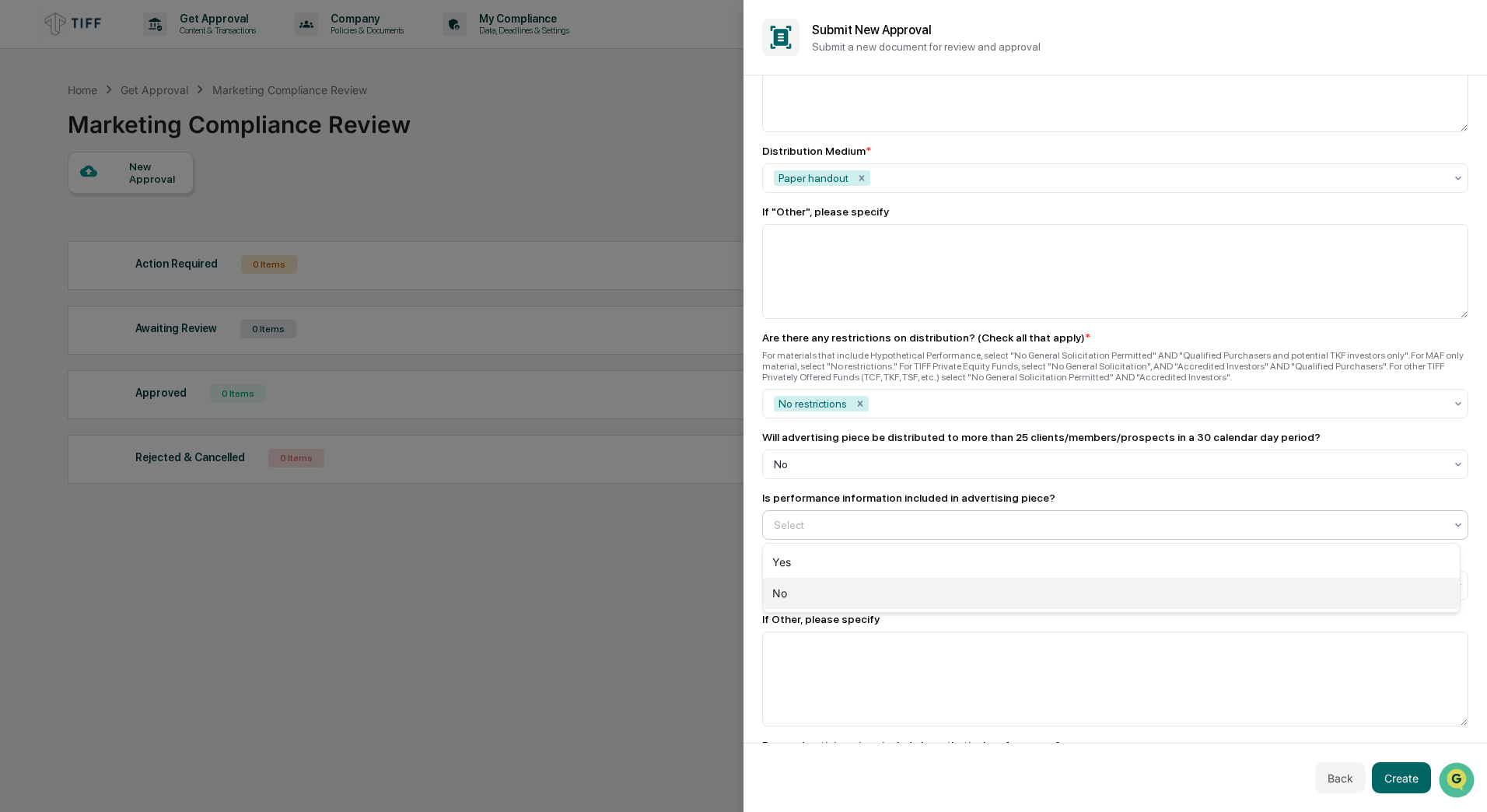
click at [915, 572] on div "No" at bounding box center [1111, 592] width 697 height 31
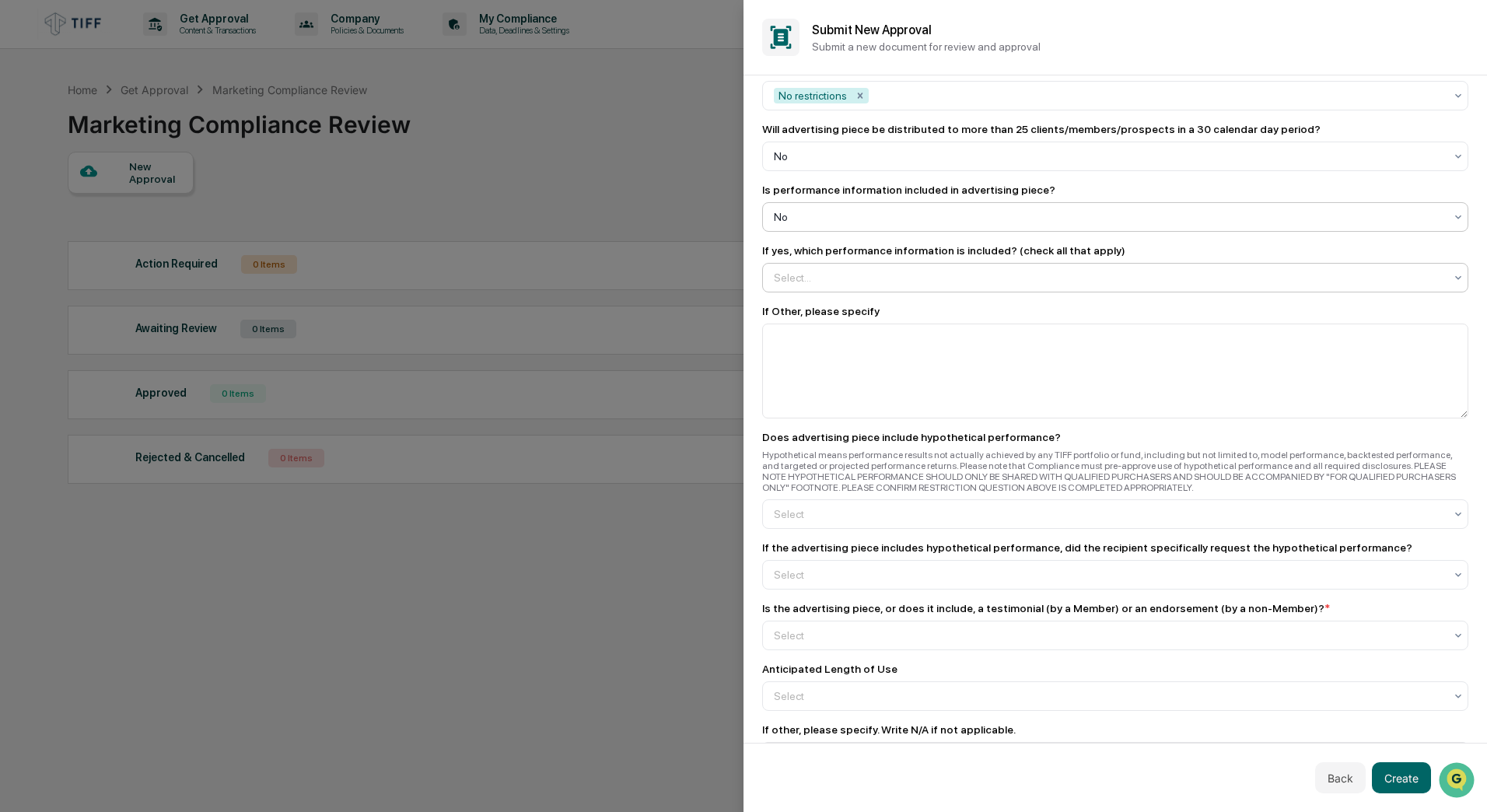
scroll to position [1531, 0]
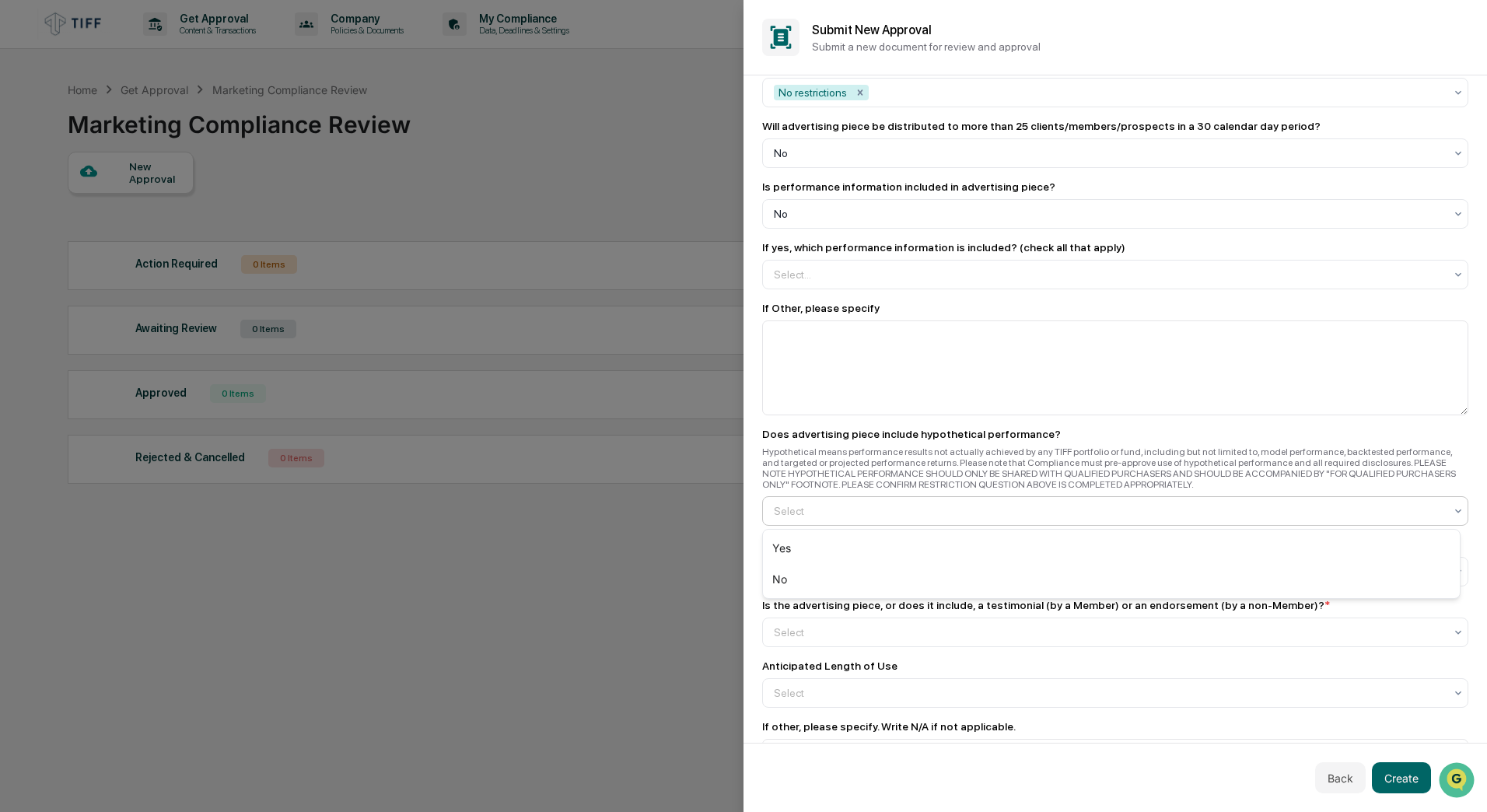
click at [890, 508] on div at bounding box center [1108, 511] width 671 height 16
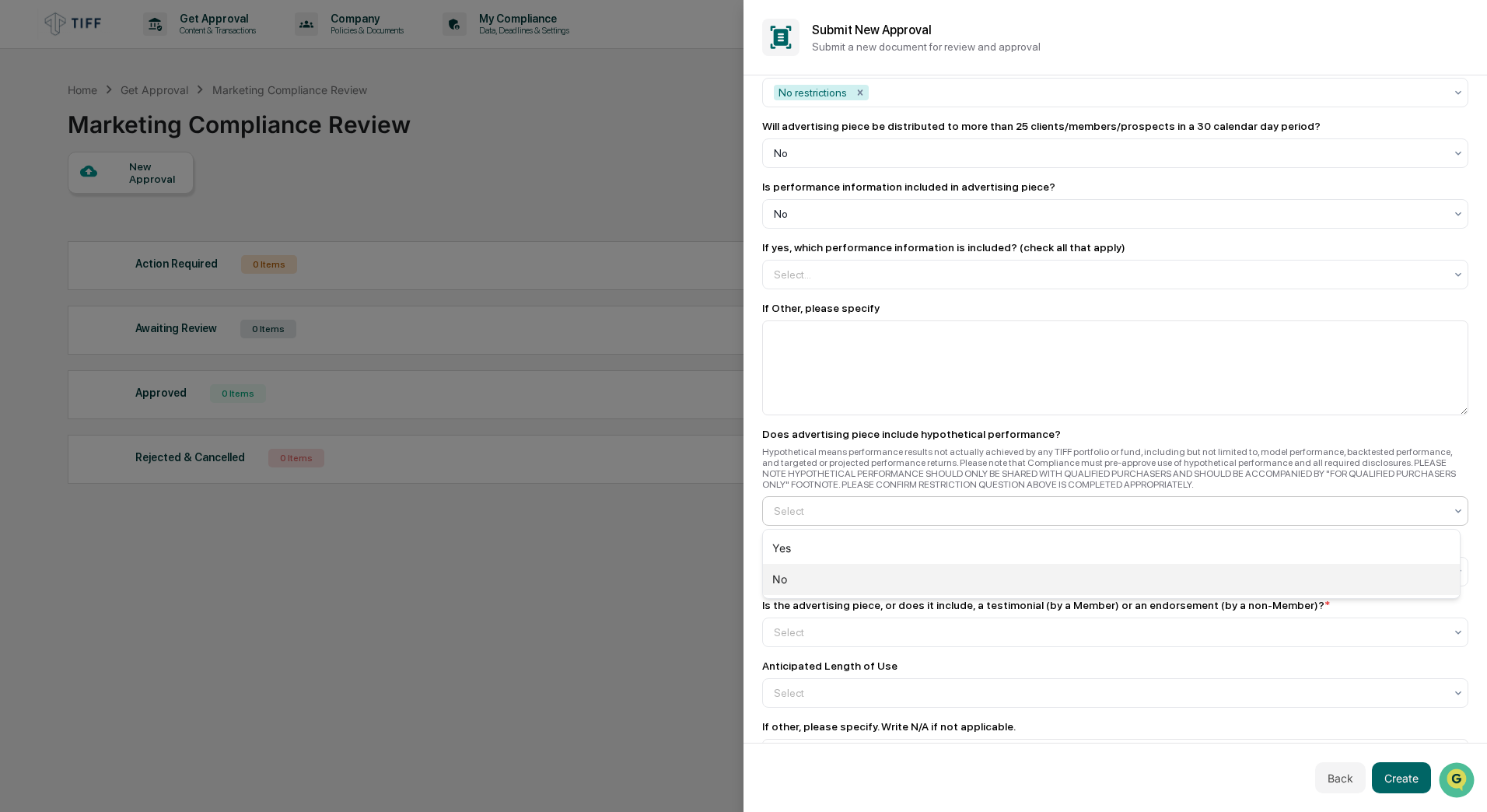
click at [887, 572] on div "No" at bounding box center [1111, 579] width 697 height 31
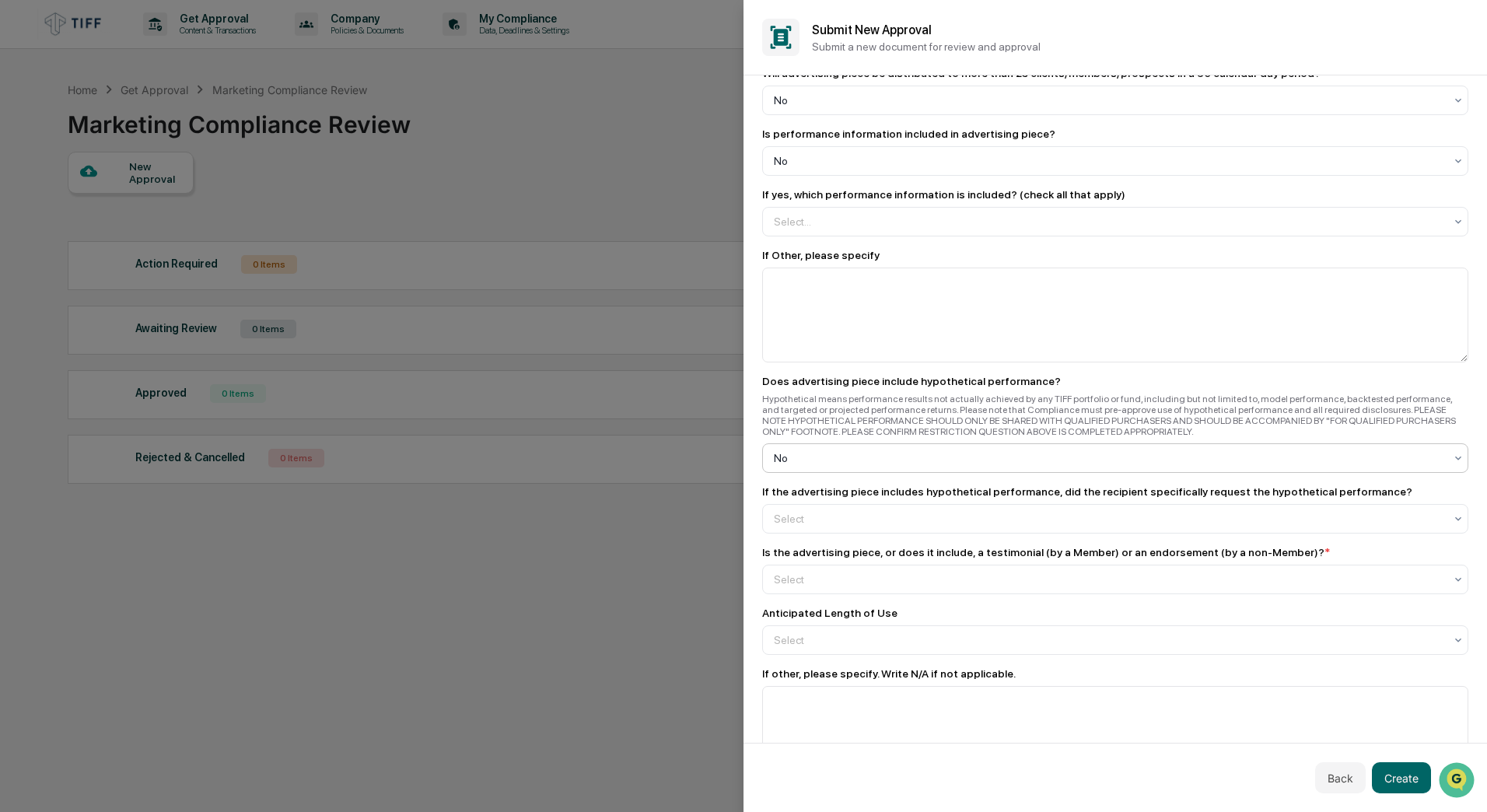
scroll to position [1609, 0]
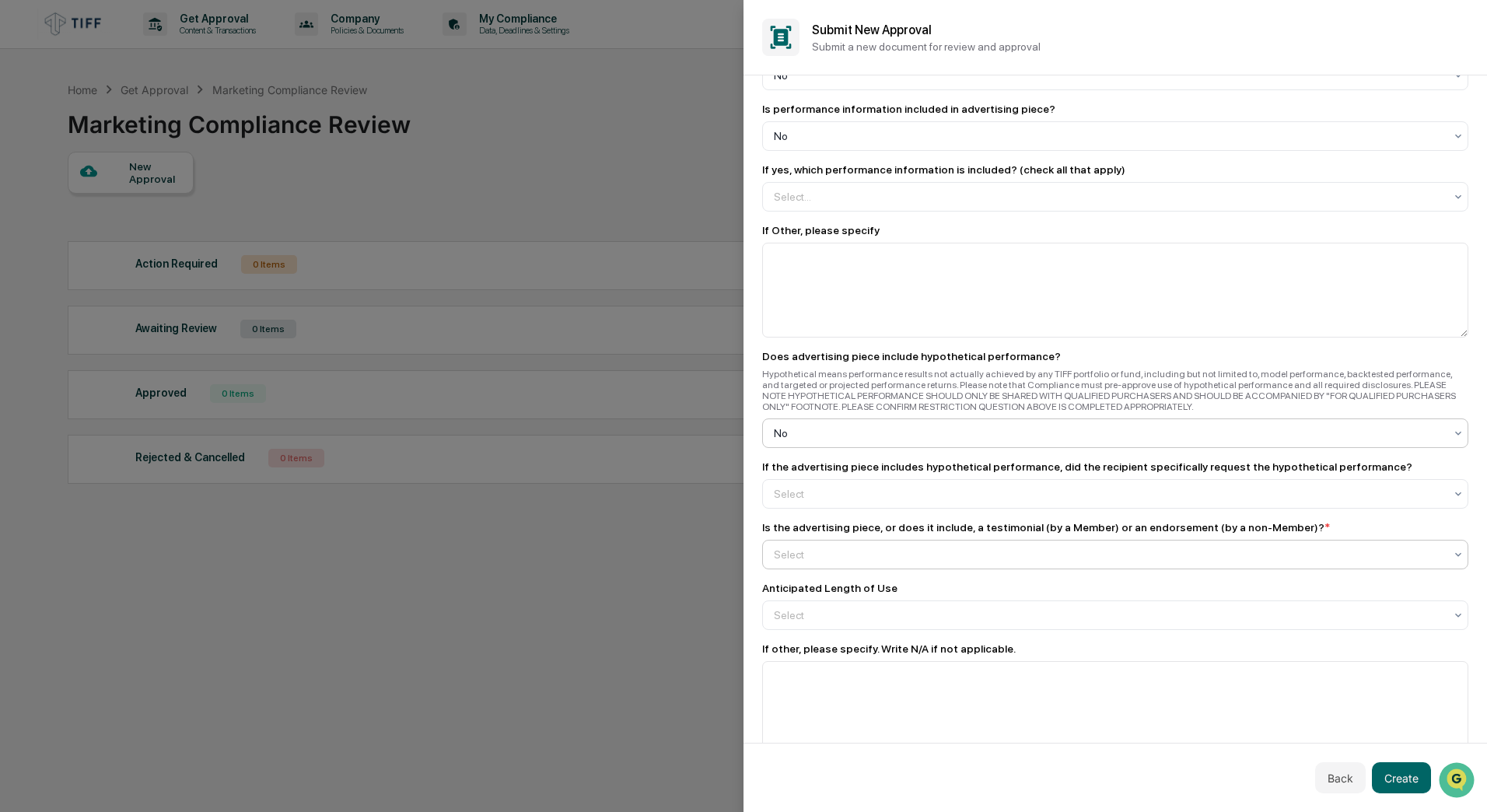
click at [881, 549] on div at bounding box center [1108, 555] width 671 height 16
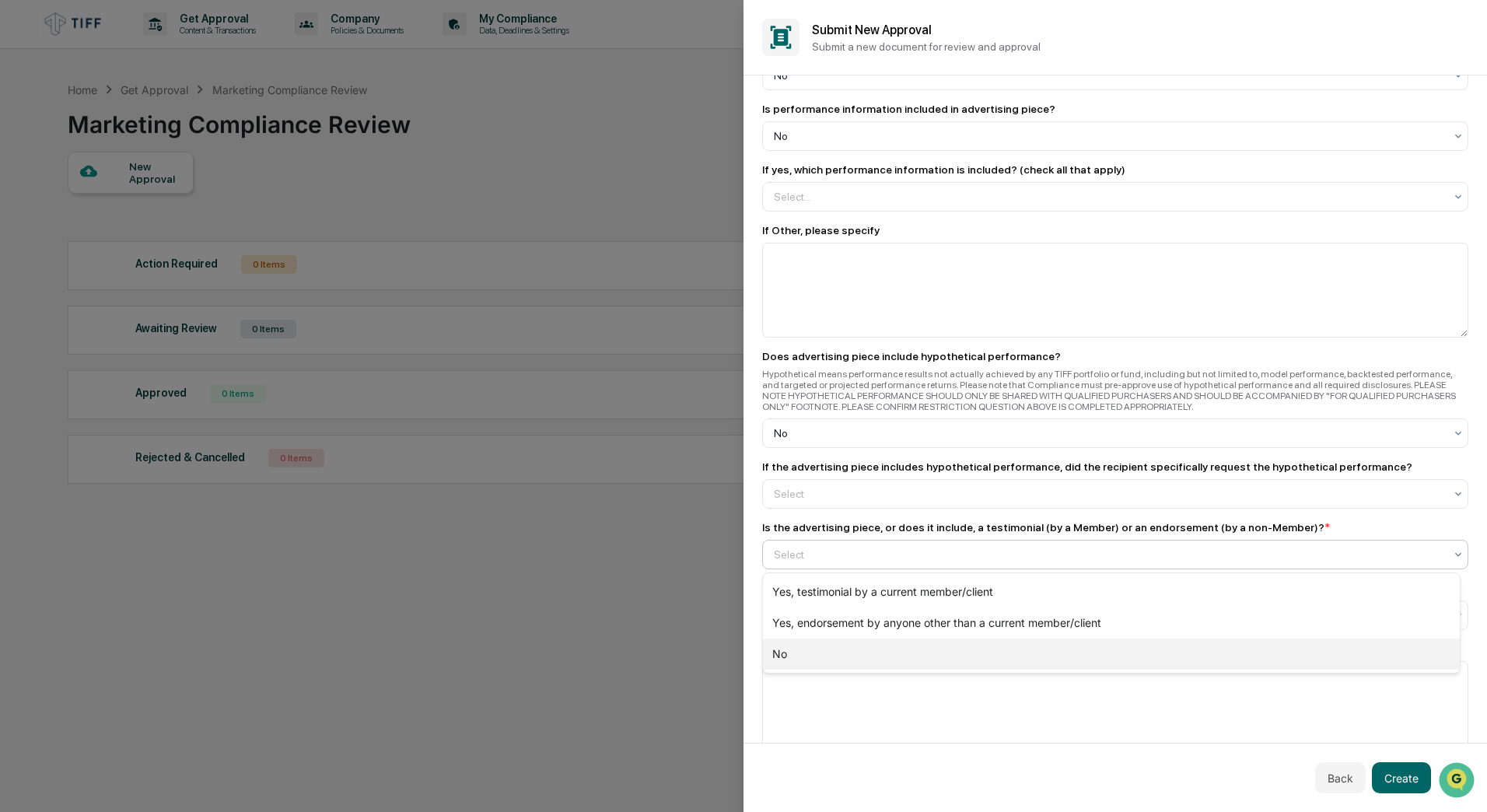
click at [835, 572] on div "No" at bounding box center [1111, 653] width 697 height 31
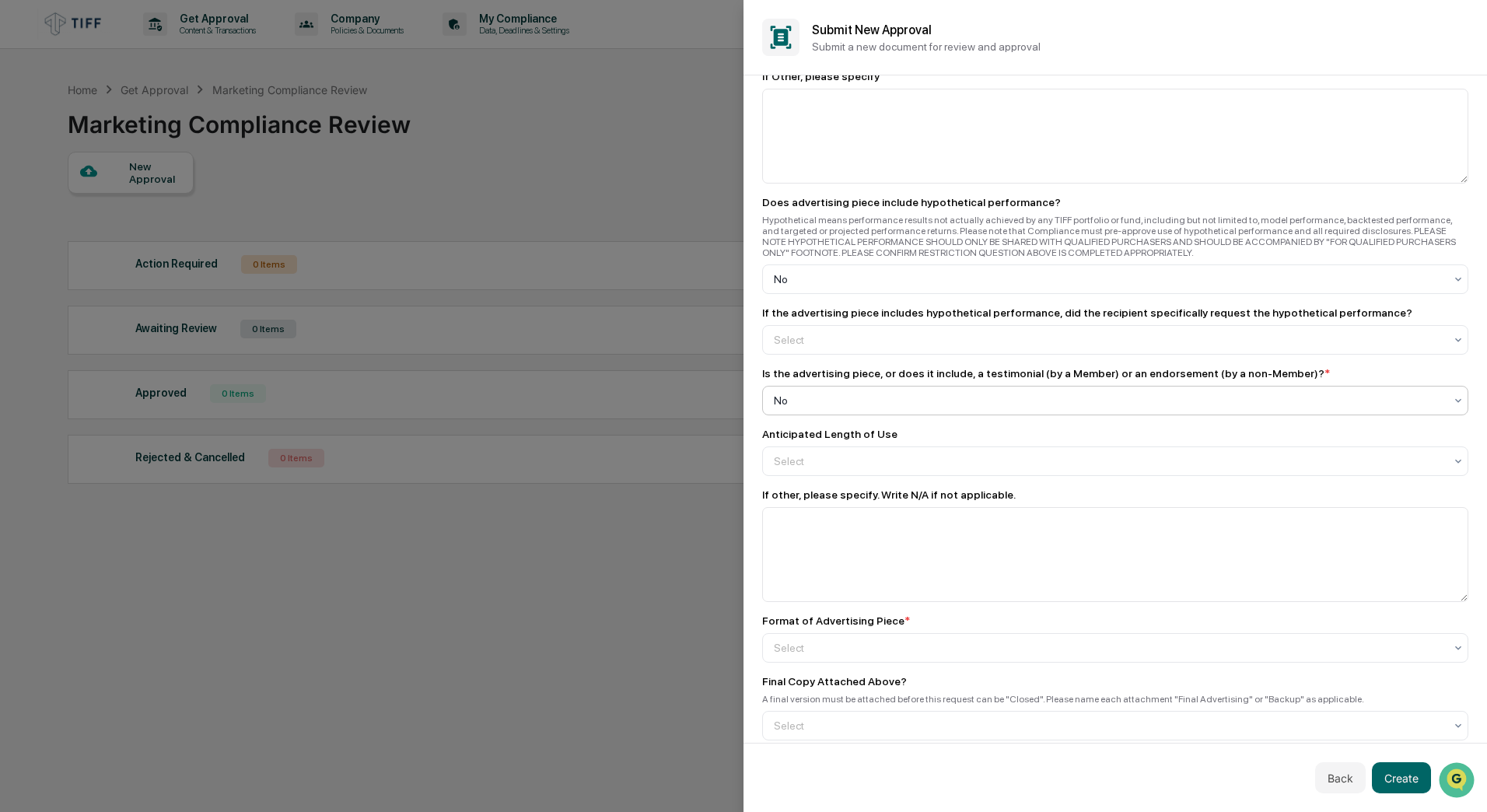
scroll to position [1765, 0]
click at [856, 470] on div "Select" at bounding box center [1114, 460] width 706 height 30
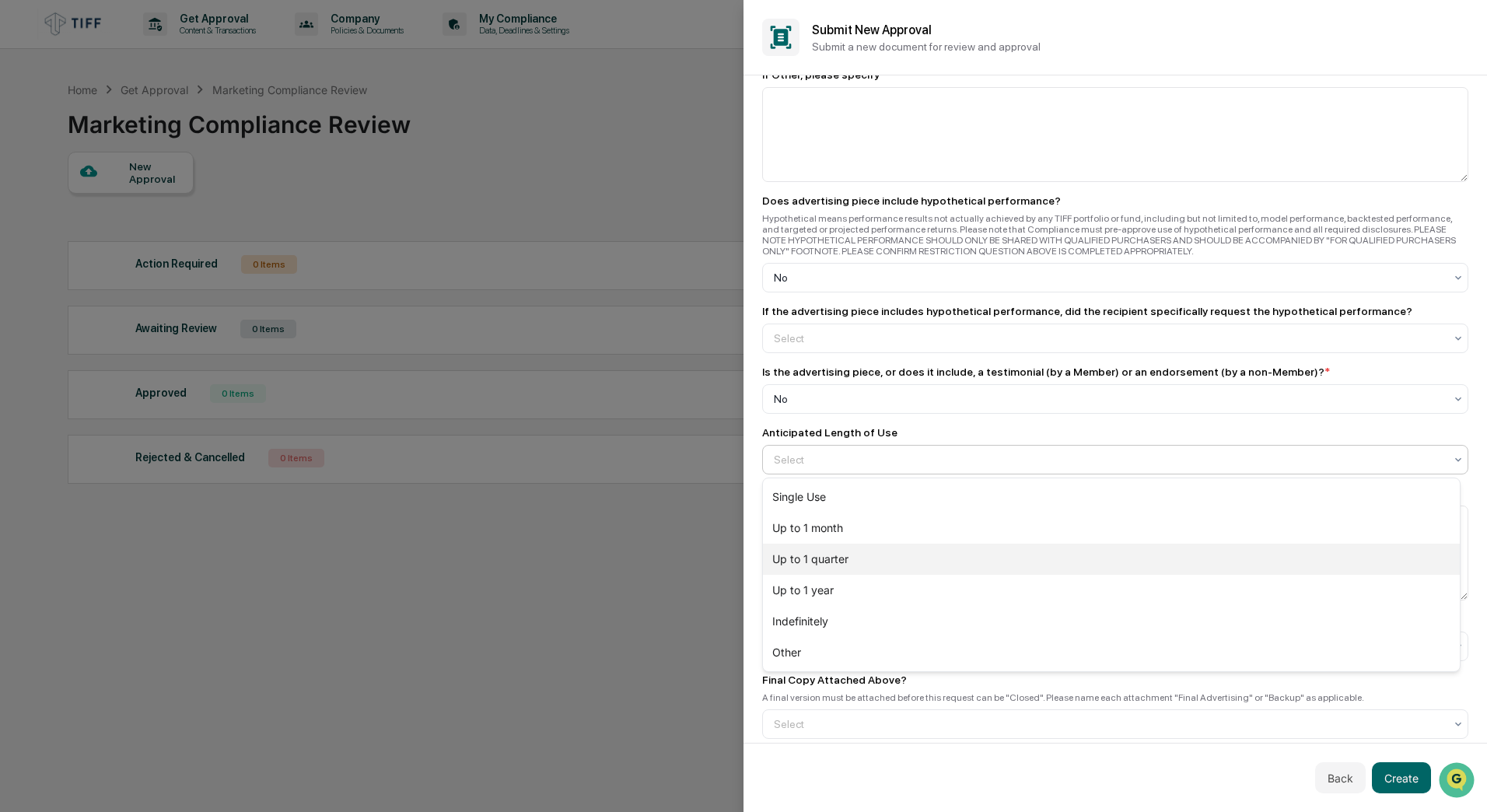
click at [849, 554] on div "Up to 1 quarter" at bounding box center [1111, 558] width 697 height 31
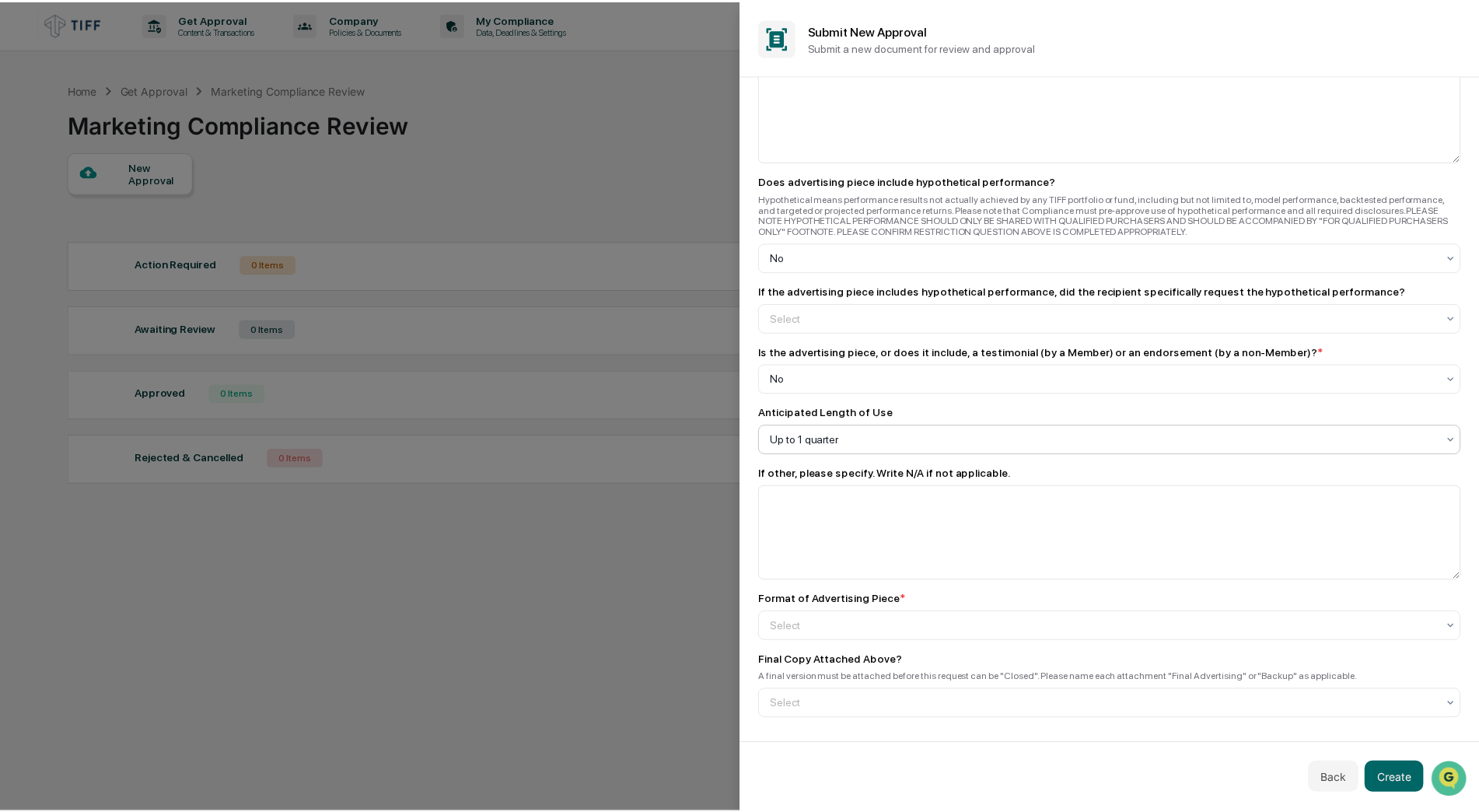
scroll to position [1792, 0]
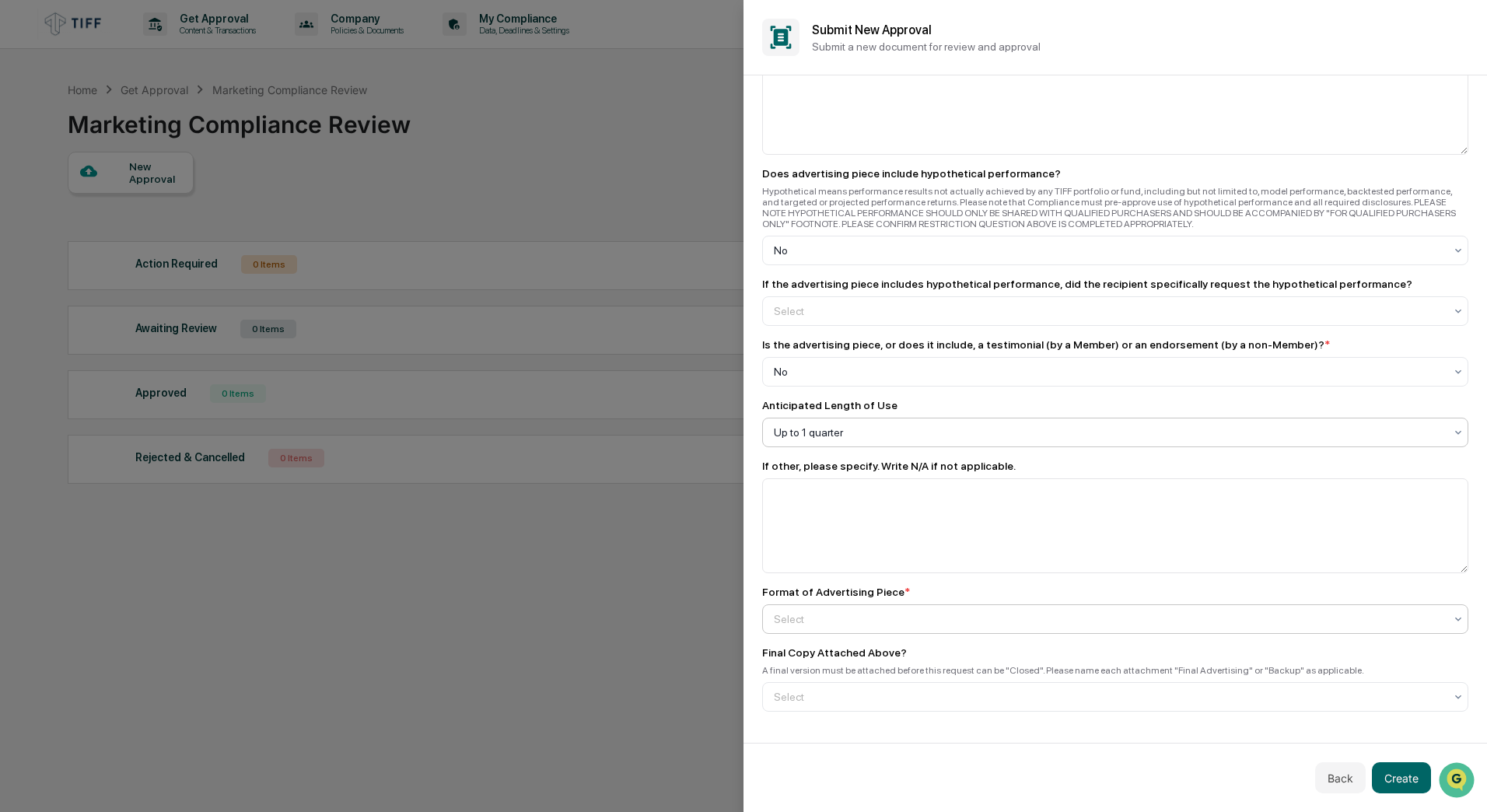
click at [841, 572] on div at bounding box center [1108, 619] width 671 height 16
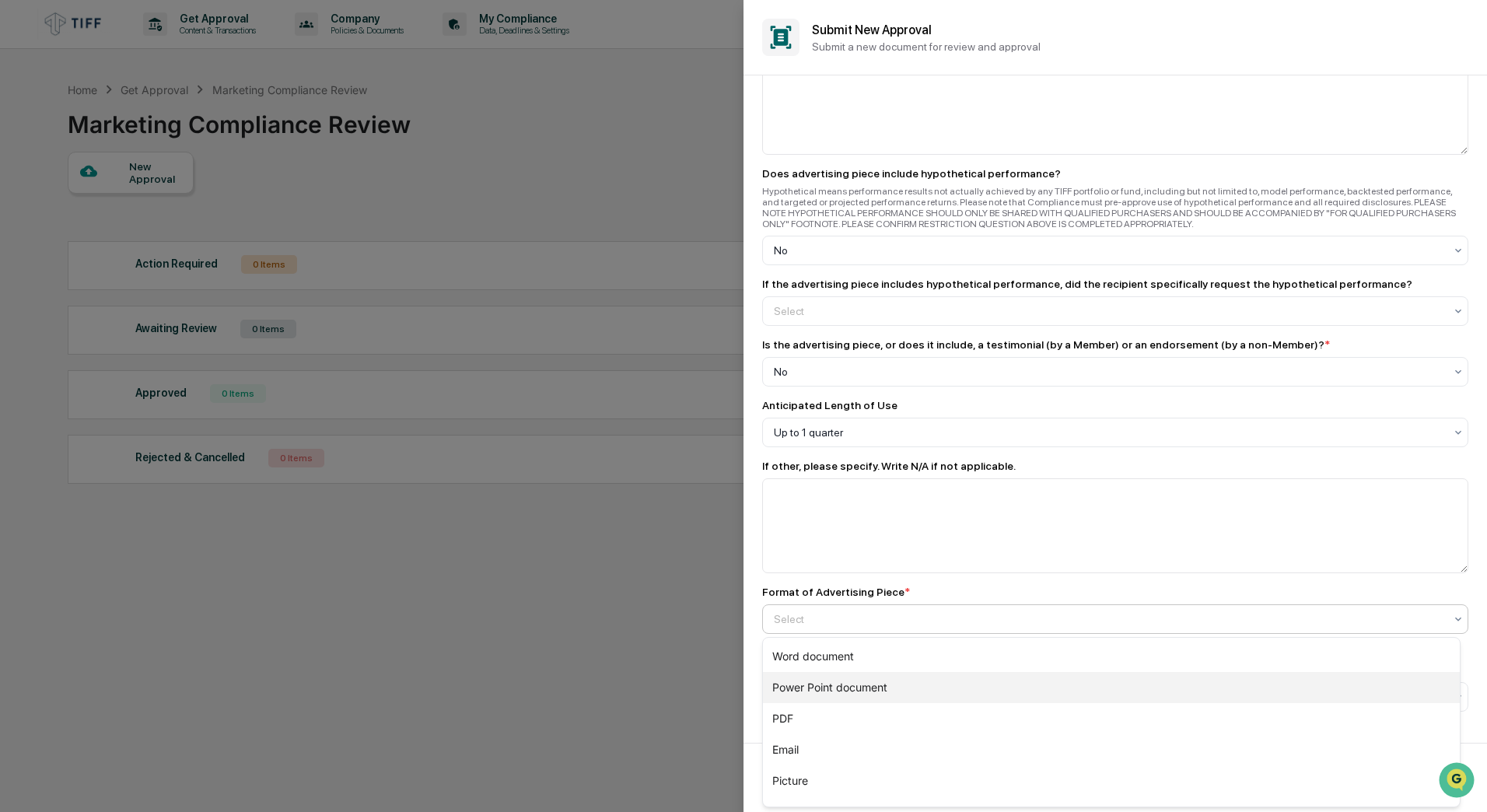
click at [814, 572] on div "Power Point document" at bounding box center [1111, 686] width 697 height 31
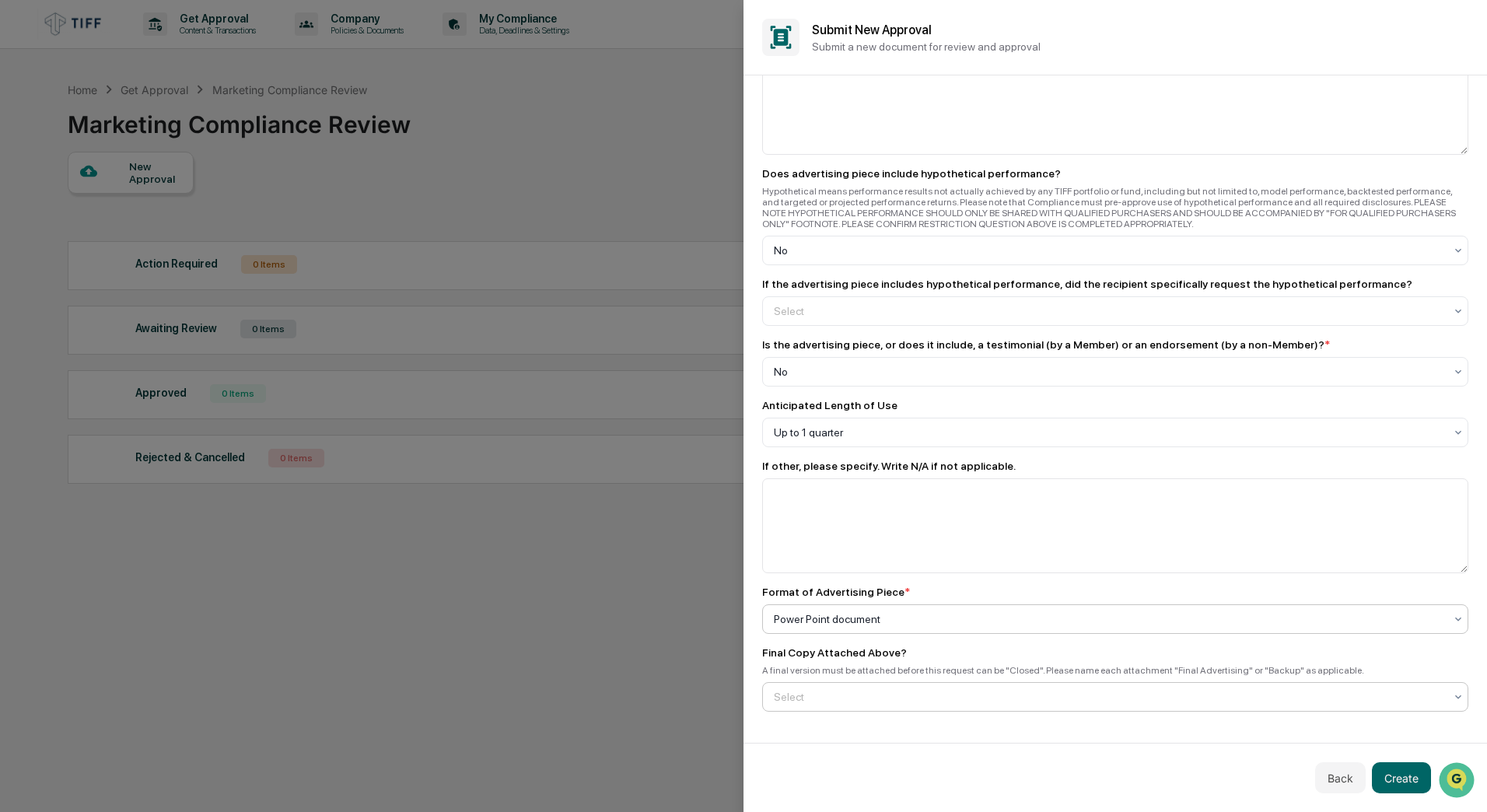
click at [825, 572] on div at bounding box center [1108, 697] width 671 height 16
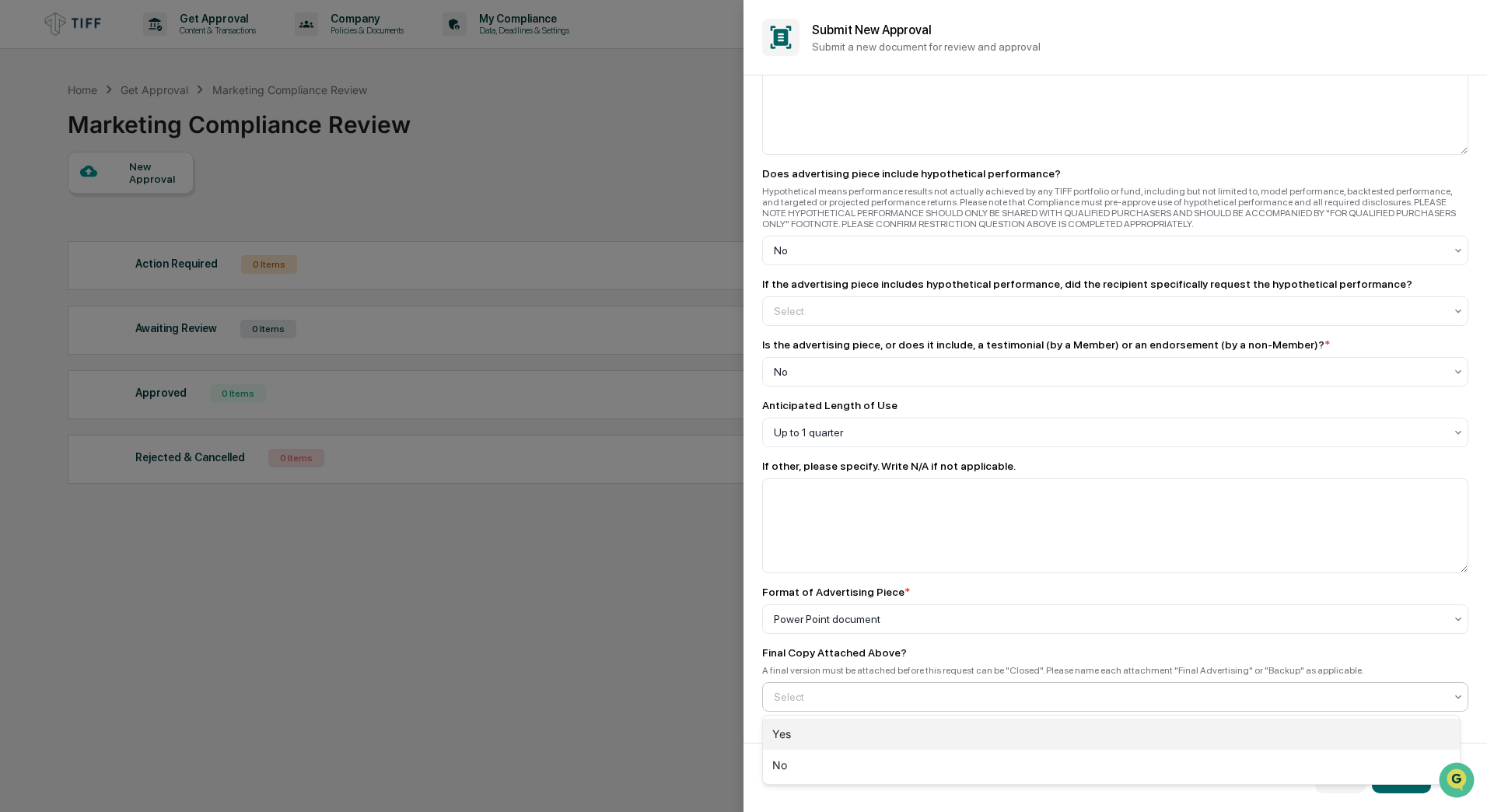
click at [819, 572] on div "Yes" at bounding box center [1111, 734] width 697 height 31
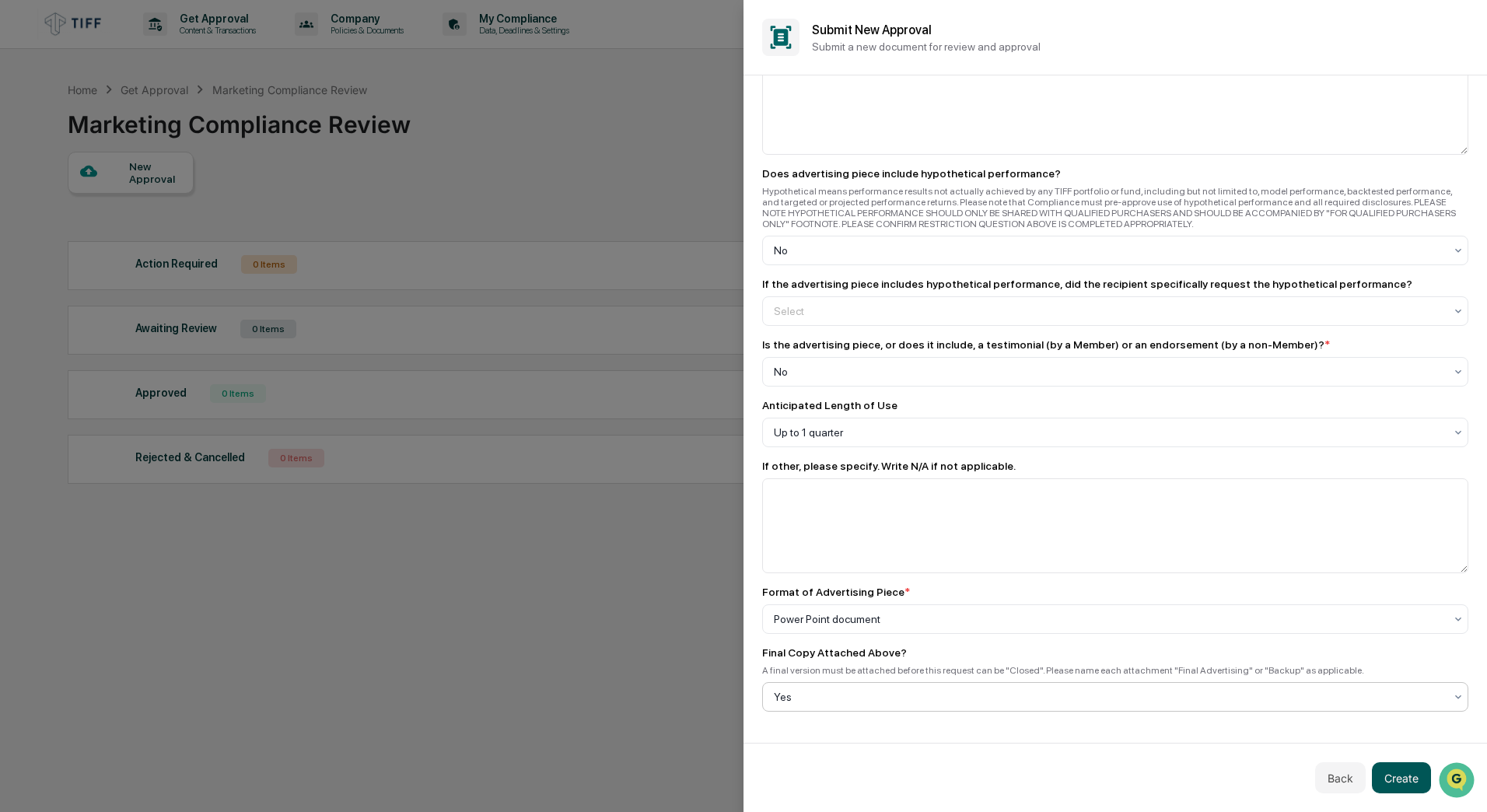
click at [1173, 572] on button "Create" at bounding box center [1401, 777] width 59 height 31
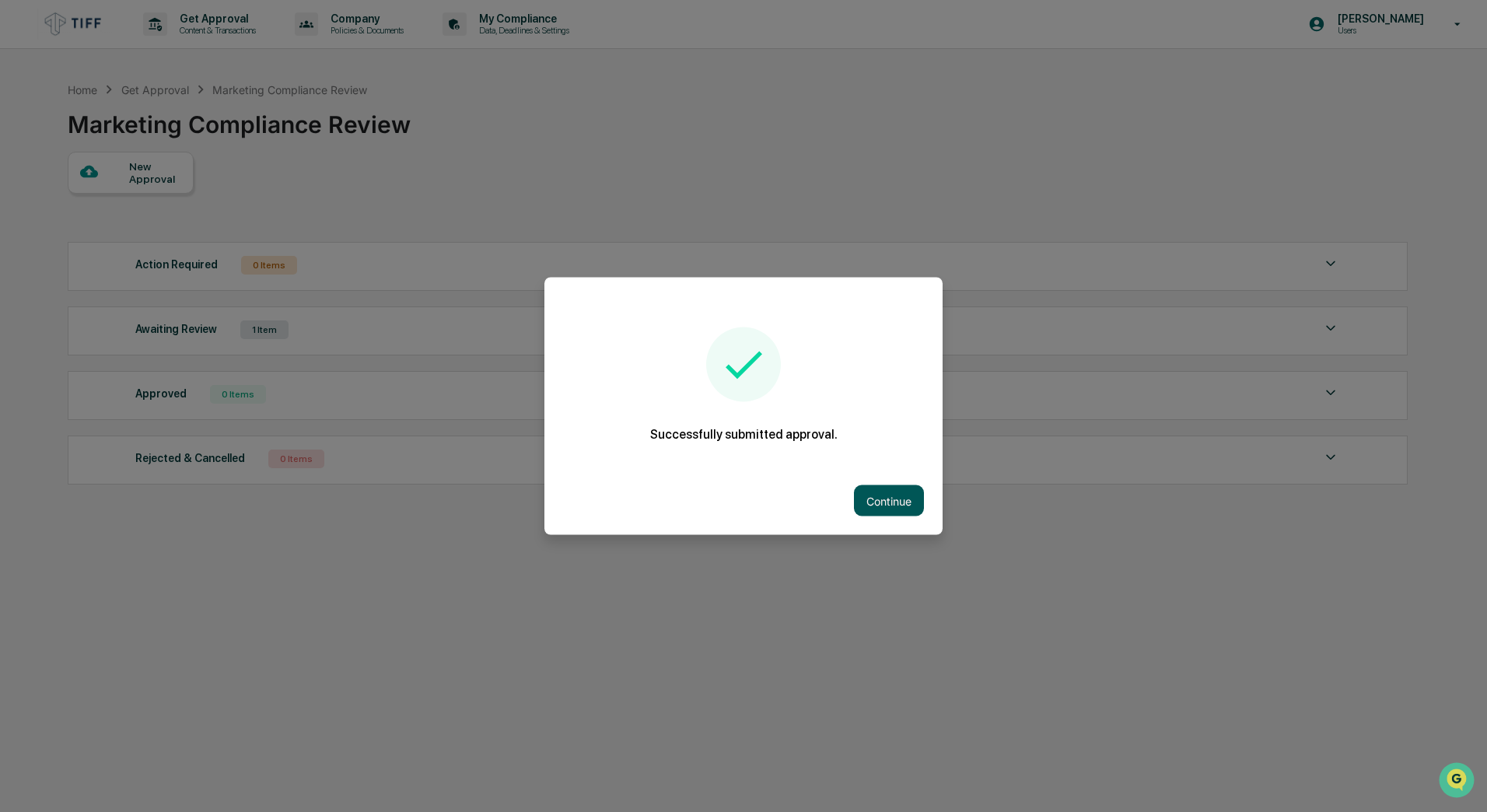
click at [860, 498] on button "Continue" at bounding box center [889, 500] width 70 height 31
